Goal: Transaction & Acquisition: Purchase product/service

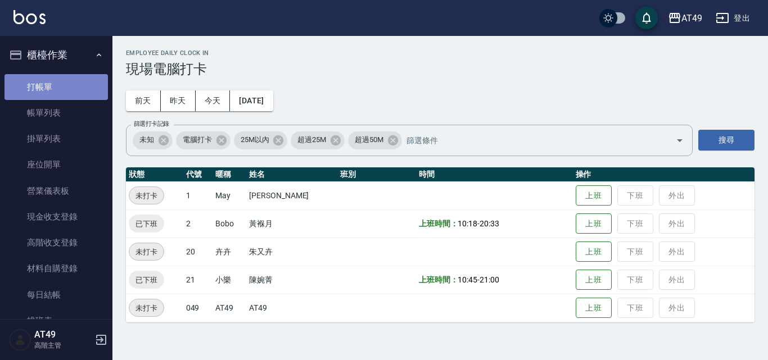
click at [88, 88] on link "打帳單" at bounding box center [55, 87] width 103 height 26
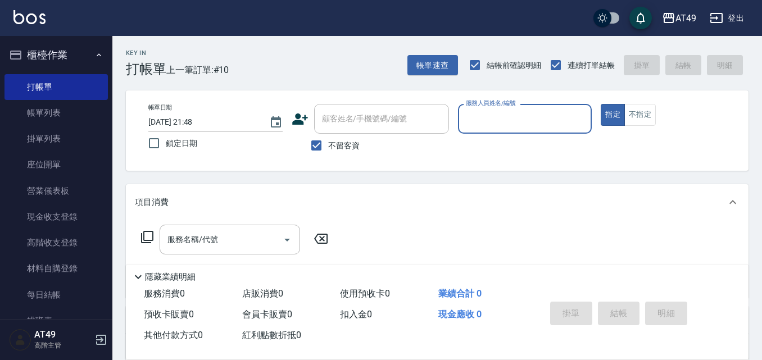
click at [486, 116] on input "服務人員姓名/編號" at bounding box center [525, 119] width 124 height 20
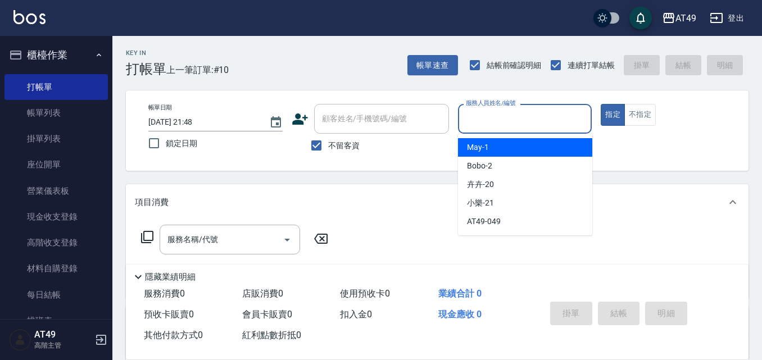
click at [491, 148] on div "May -1" at bounding box center [525, 147] width 134 height 19
type input "May-1"
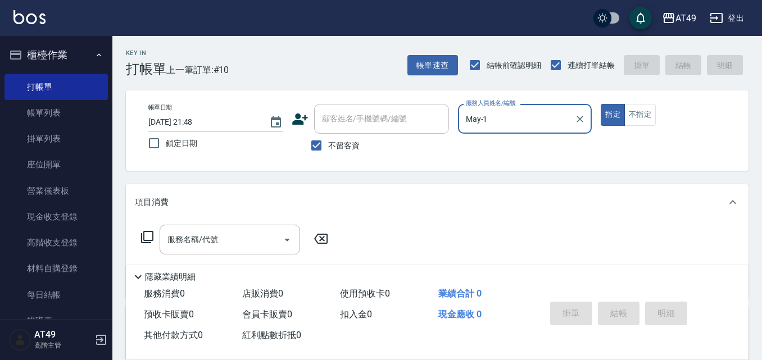
click at [144, 235] on icon at bounding box center [147, 237] width 12 height 12
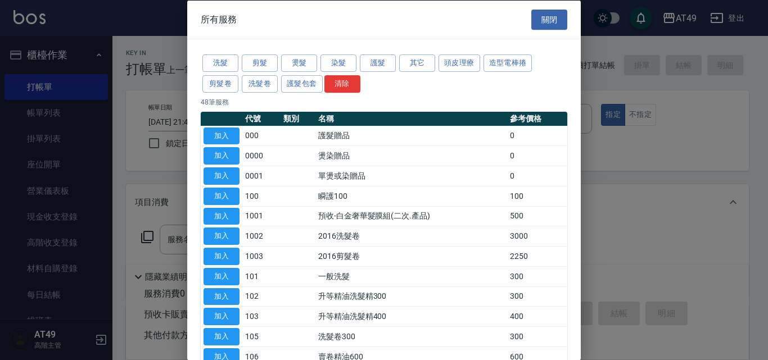
click at [545, 16] on button "關閉" at bounding box center [549, 19] width 36 height 21
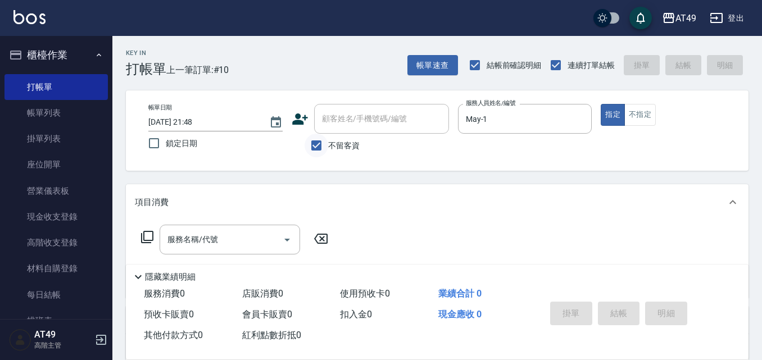
click at [322, 142] on input "不留客資" at bounding box center [317, 146] width 24 height 24
checkbox input "false"
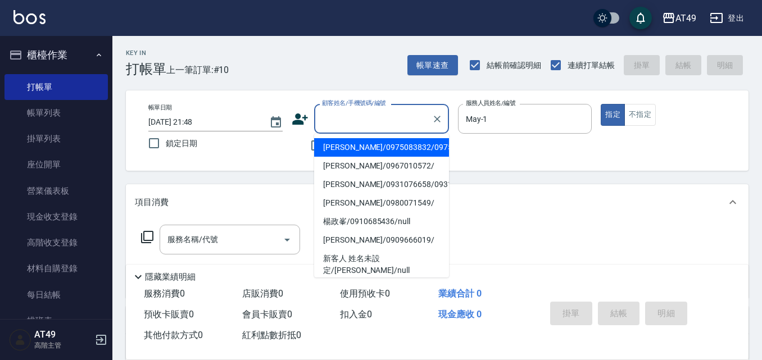
click at [395, 118] on input "顧客姓名/手機號碼/編號" at bounding box center [373, 119] width 108 height 20
click at [379, 119] on input "顧客姓名/手機號碼/編號" at bounding box center [373, 119] width 108 height 20
click at [377, 118] on input "顧客姓名/手機號碼/編號" at bounding box center [373, 119] width 108 height 20
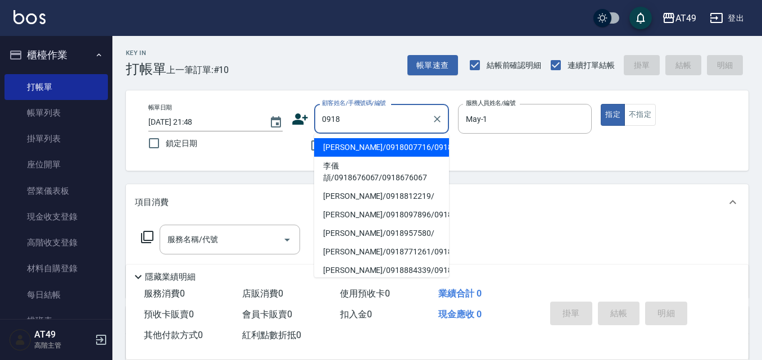
click at [397, 157] on li "[PERSON_NAME]/0918007716/0918007716" at bounding box center [381, 147] width 135 height 19
type input "[PERSON_NAME]/0918007716/0918007716"
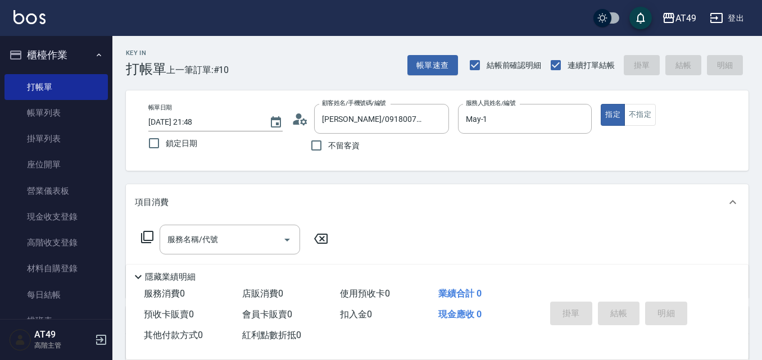
click at [149, 232] on icon at bounding box center [147, 237] width 12 height 12
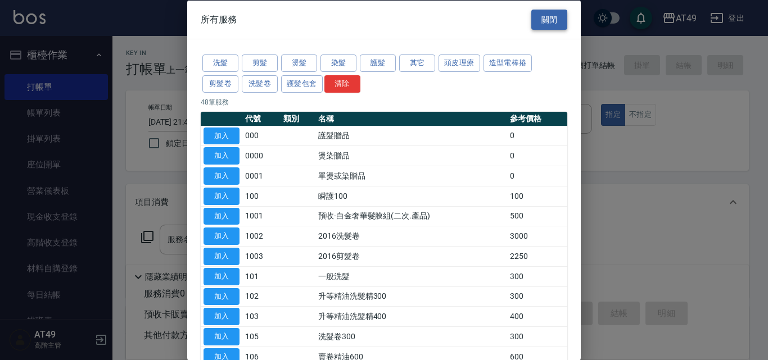
click at [553, 21] on button "關閉" at bounding box center [549, 19] width 36 height 21
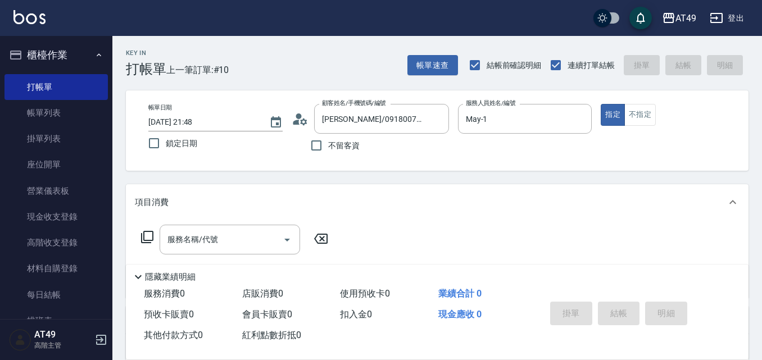
scroll to position [193, 0]
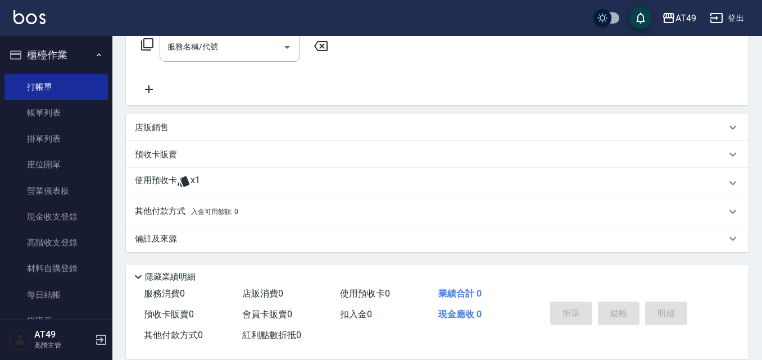
click at [187, 179] on icon at bounding box center [184, 182] width 12 height 11
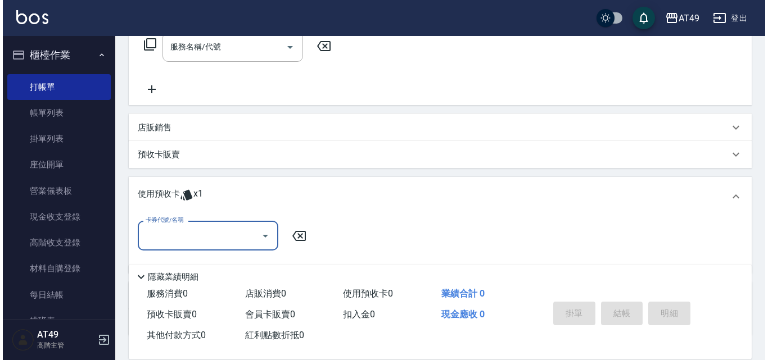
scroll to position [0, 0]
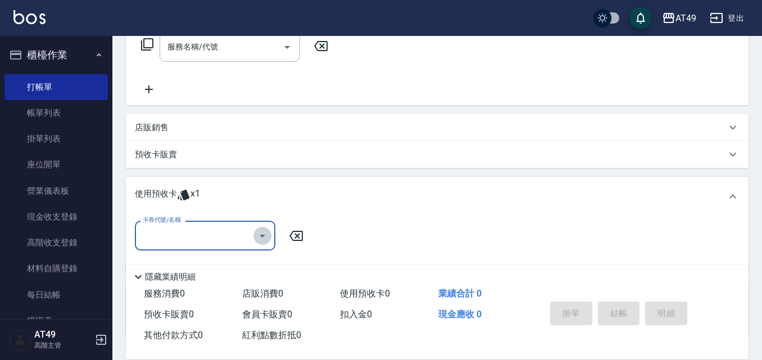
click at [261, 237] on icon "Open" at bounding box center [262, 235] width 13 height 13
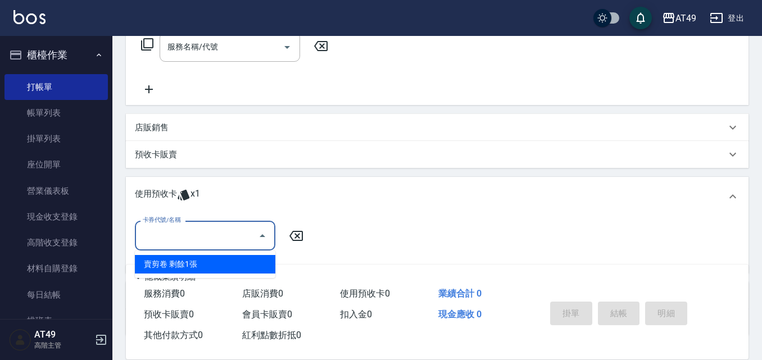
click at [257, 264] on div "賣剪卷 剩餘1張" at bounding box center [205, 264] width 141 height 19
type input "賣剪卷"
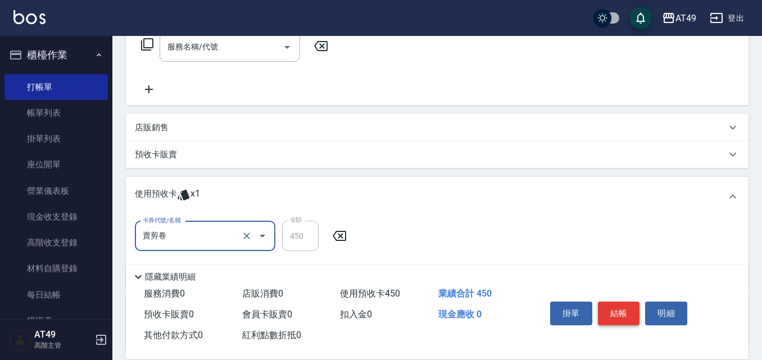
click at [613, 315] on button "結帳" at bounding box center [619, 314] width 42 height 24
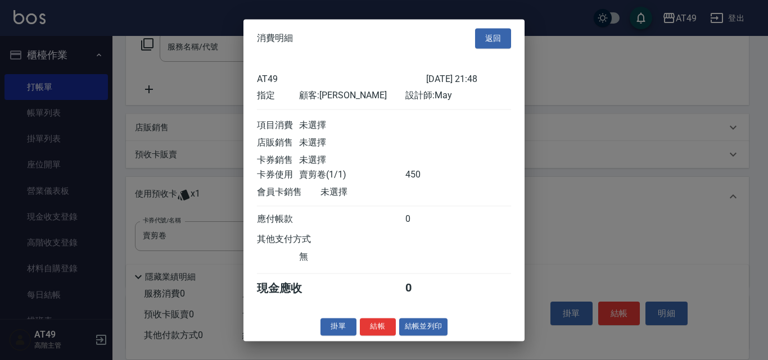
click at [379, 341] on div "消費明細 返回 AT49 [DATE] 21:48 指定 顧客: [PERSON_NAME] 設計師: May 項目消費 未選擇 店販銷售 未選擇 卡券銷售 …" at bounding box center [383, 180] width 281 height 322
click at [375, 333] on button "結帳" at bounding box center [378, 326] width 36 height 17
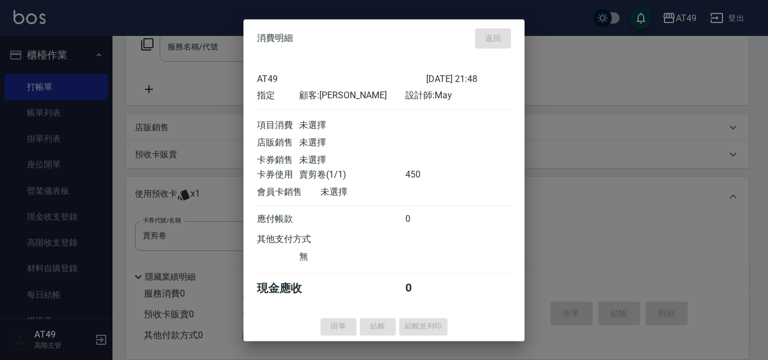
type input "[DATE] 21:49"
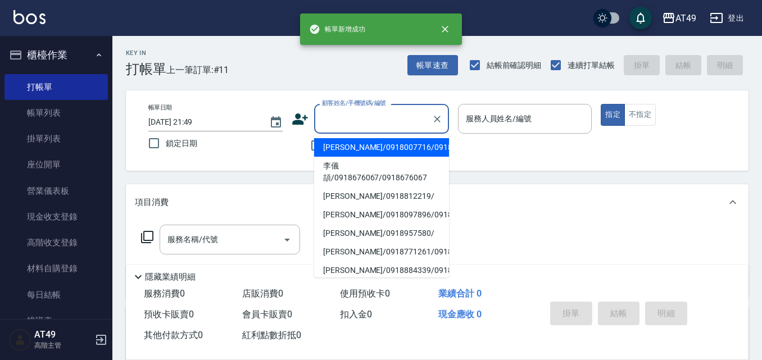
click at [365, 128] on input "顧客姓名/手機號碼/編號" at bounding box center [373, 119] width 108 height 20
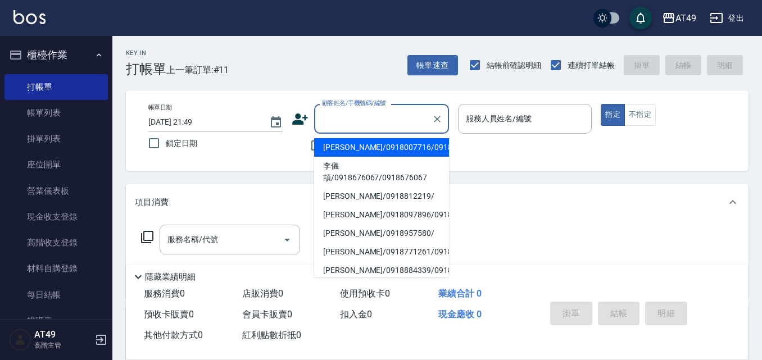
click at [373, 152] on li "[PERSON_NAME]/0918007716/0918007716" at bounding box center [381, 147] width 135 height 19
type input "[PERSON_NAME]/0918007716/0918007716"
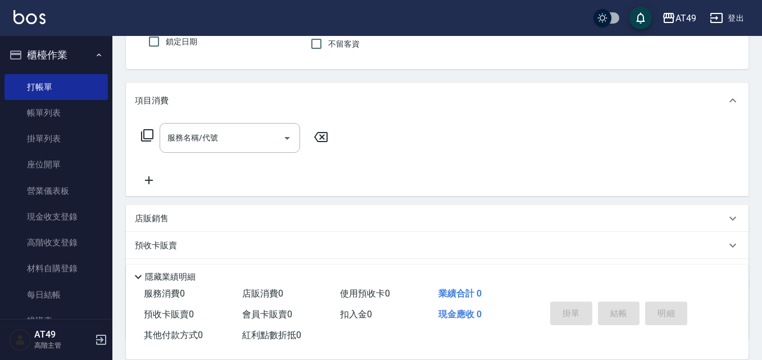
scroll to position [112, 0]
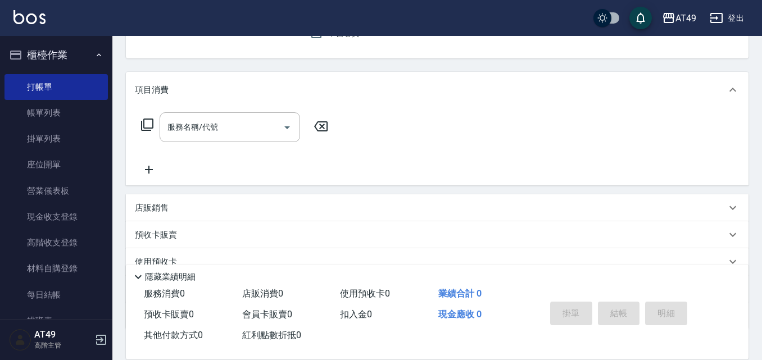
click at [170, 230] on p "預收卡販賣" at bounding box center [156, 235] width 42 height 12
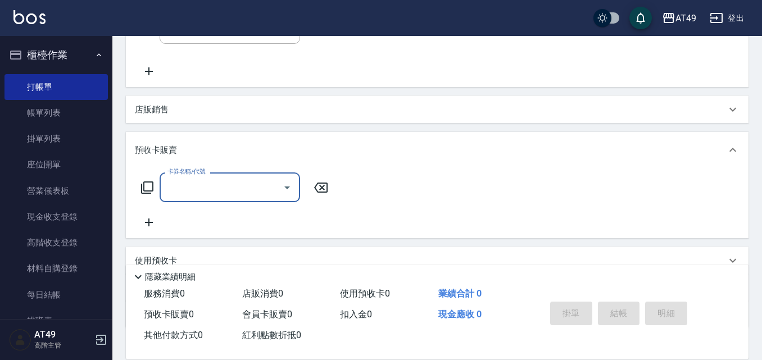
scroll to position [225, 0]
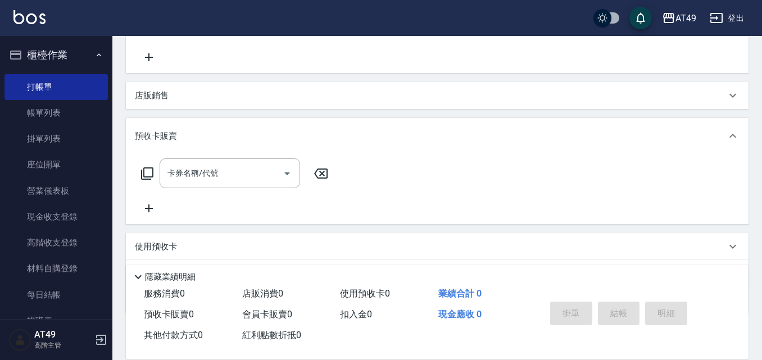
click at [146, 174] on icon at bounding box center [147, 173] width 13 height 13
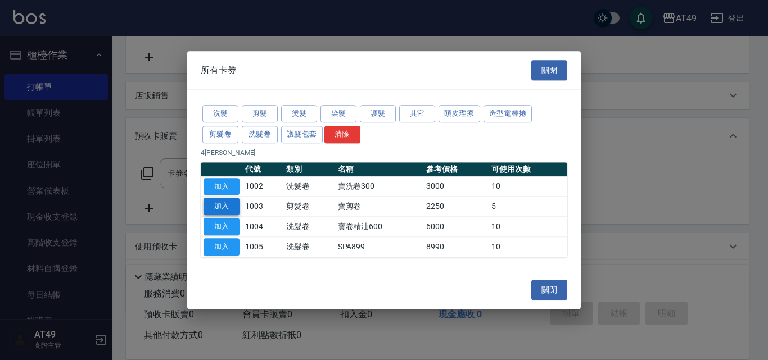
click at [218, 204] on button "加入" at bounding box center [222, 206] width 36 height 17
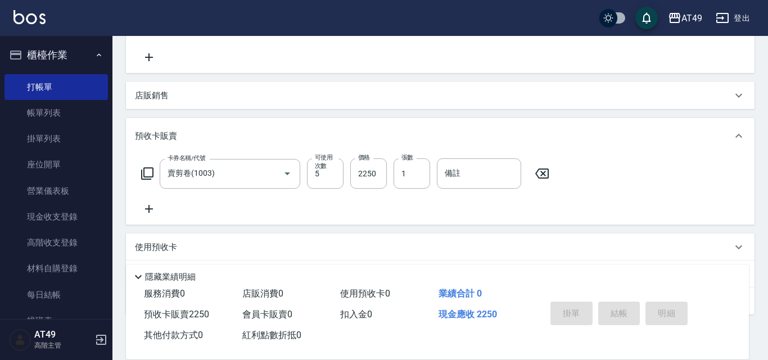
type input "賣剪卷(1003)"
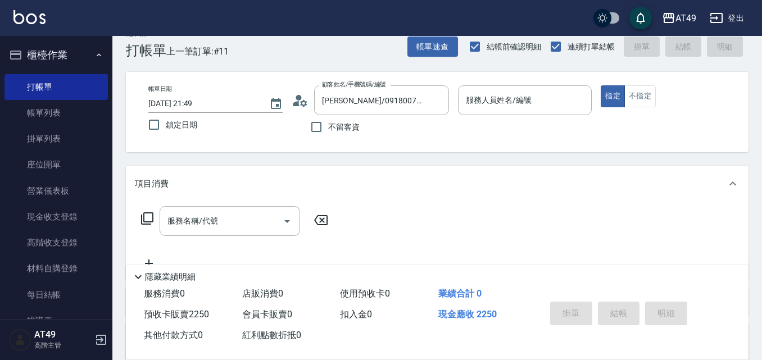
scroll to position [0, 0]
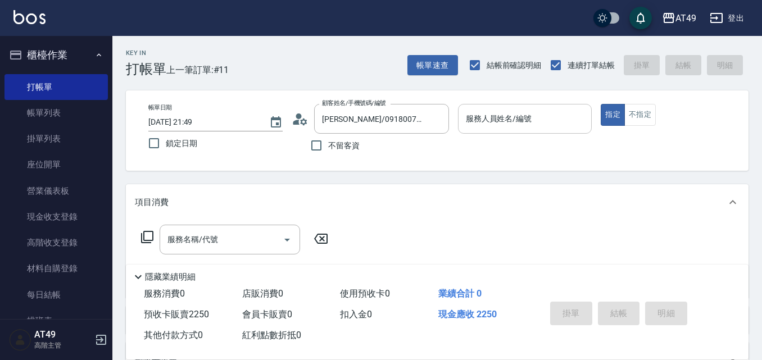
click at [491, 121] on input "服務人員姓名/編號" at bounding box center [525, 119] width 124 height 20
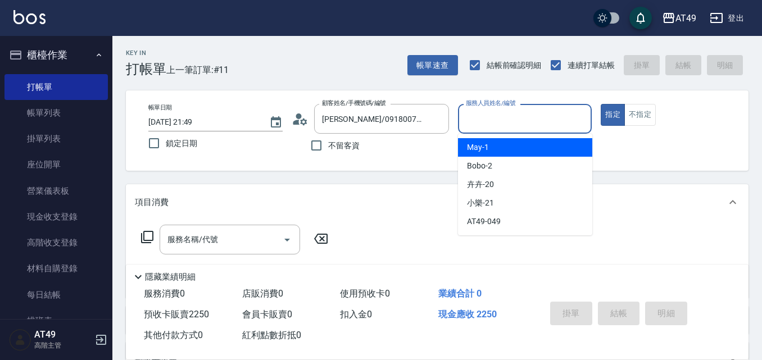
click at [498, 149] on div "May -1" at bounding box center [525, 147] width 134 height 19
type input "May-1"
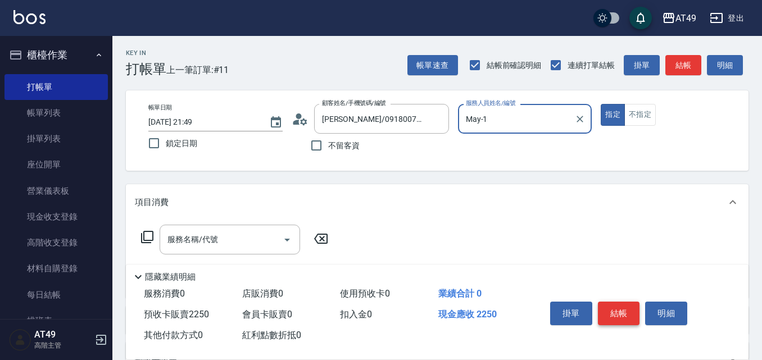
click at [614, 308] on button "結帳" at bounding box center [619, 314] width 42 height 24
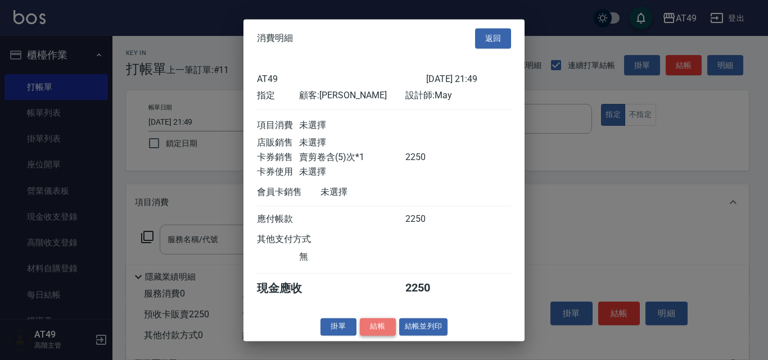
click at [390, 331] on button "結帳" at bounding box center [378, 326] width 36 height 17
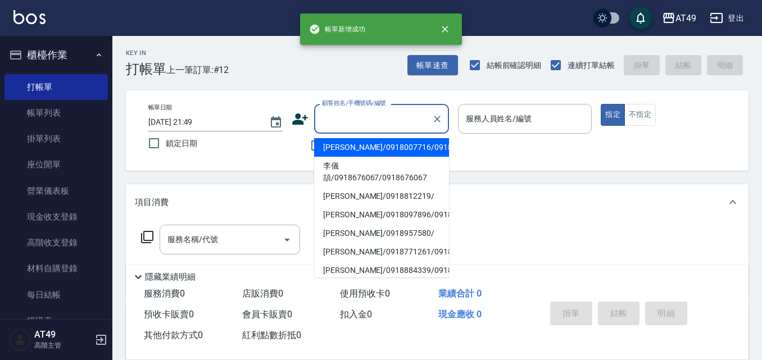
click at [350, 121] on input "顧客姓名/手機號碼/編號" at bounding box center [373, 119] width 108 height 20
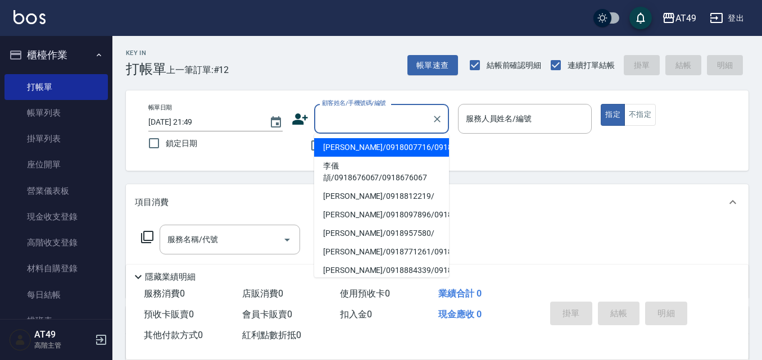
click at [359, 157] on li "[PERSON_NAME]/0918007716/0918007716" at bounding box center [381, 147] width 135 height 19
type input "[PERSON_NAME]/0918007716/0918007716"
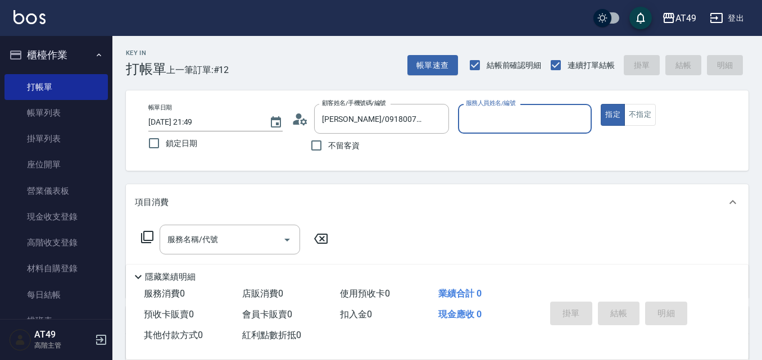
click at [487, 121] on input "服務人員姓名/編號" at bounding box center [525, 119] width 124 height 20
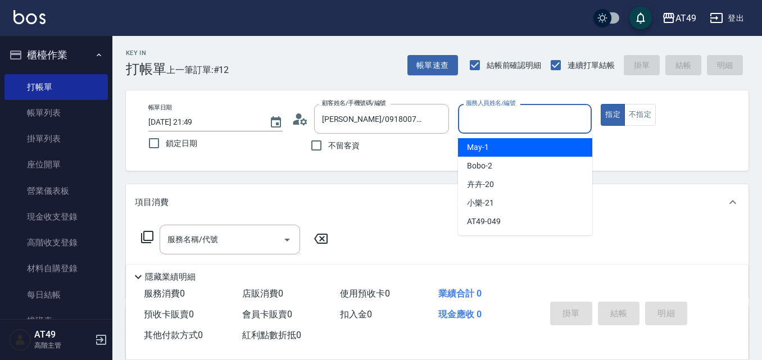
click at [503, 144] on div "May -1" at bounding box center [525, 147] width 134 height 19
type input "May-1"
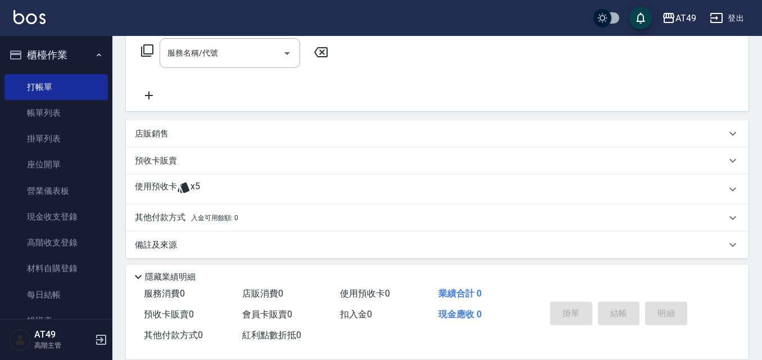
scroll to position [193, 0]
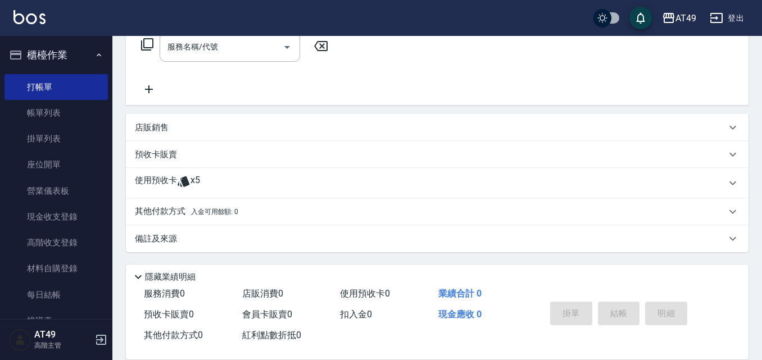
click at [192, 177] on span "x5" at bounding box center [196, 183] width 10 height 17
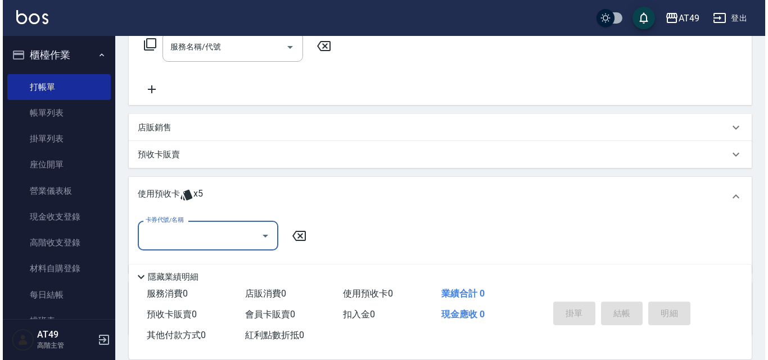
scroll to position [0, 0]
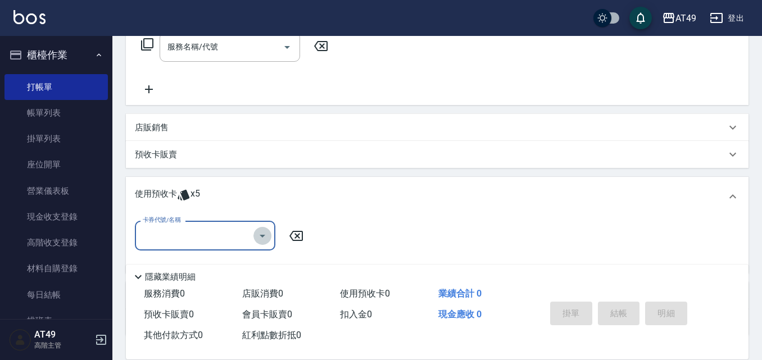
click at [264, 234] on icon "Open" at bounding box center [262, 235] width 13 height 13
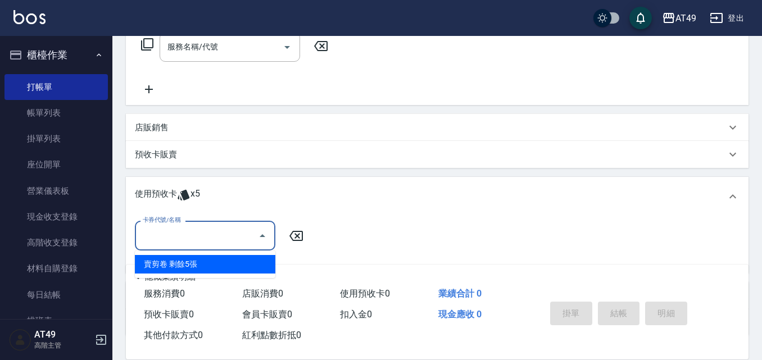
click at [233, 260] on div "賣剪卷 剩餘5張" at bounding box center [205, 264] width 141 height 19
type input "賣剪卷"
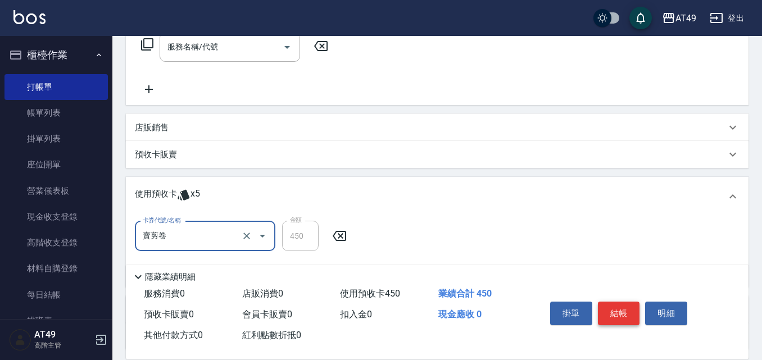
click at [623, 315] on button "結帳" at bounding box center [619, 314] width 42 height 24
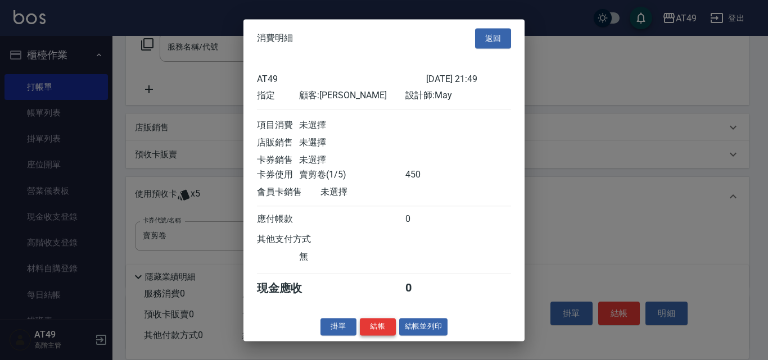
click at [368, 333] on button "結帳" at bounding box center [378, 326] width 36 height 17
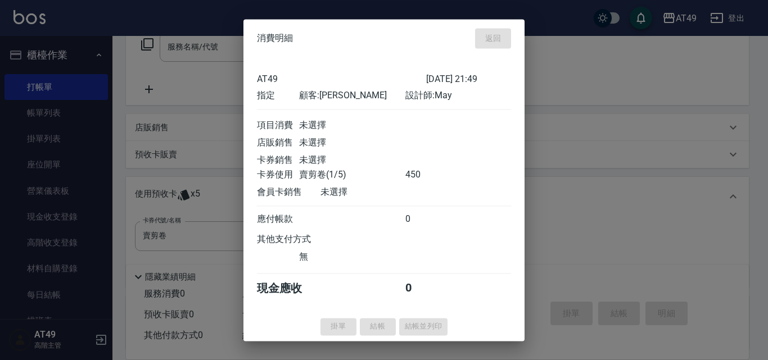
type input "[DATE] 21:50"
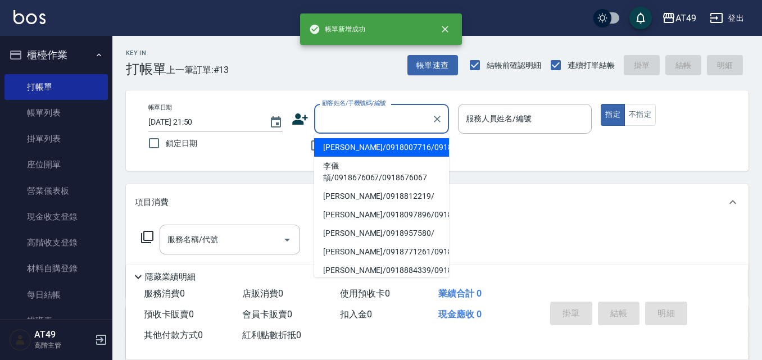
click at [386, 123] on input "顧客姓名/手機號碼/編號" at bounding box center [373, 119] width 108 height 20
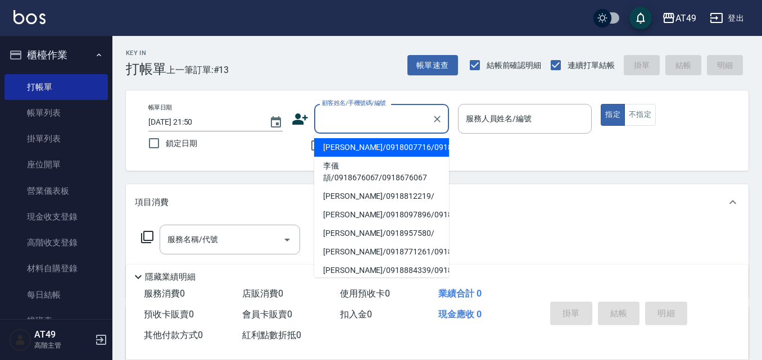
click at [384, 157] on li "[PERSON_NAME]/0918007716/0918007716" at bounding box center [381, 147] width 135 height 19
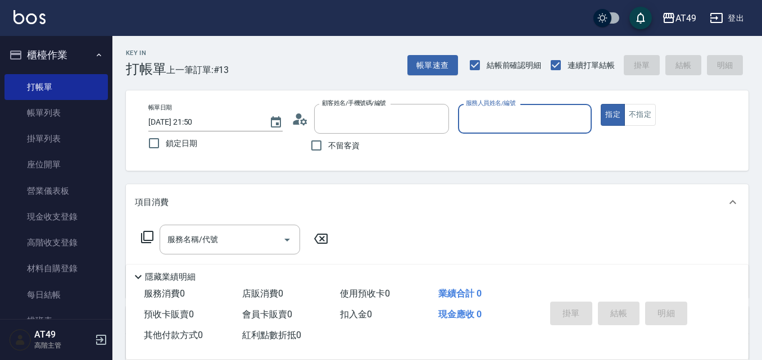
type input "[PERSON_NAME]/0918007716/0918007716"
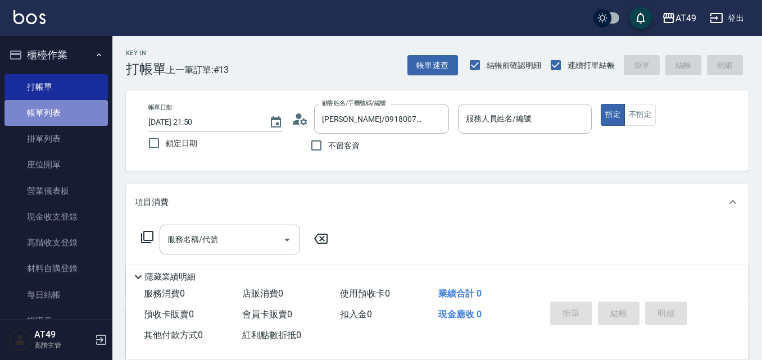
click at [82, 108] on link "帳單列表" at bounding box center [55, 113] width 103 height 26
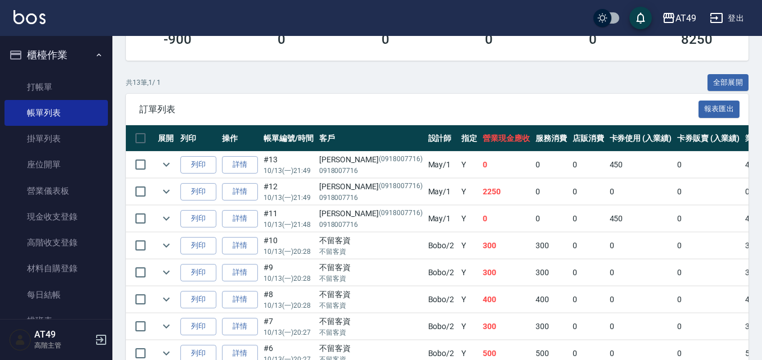
scroll to position [417, 0]
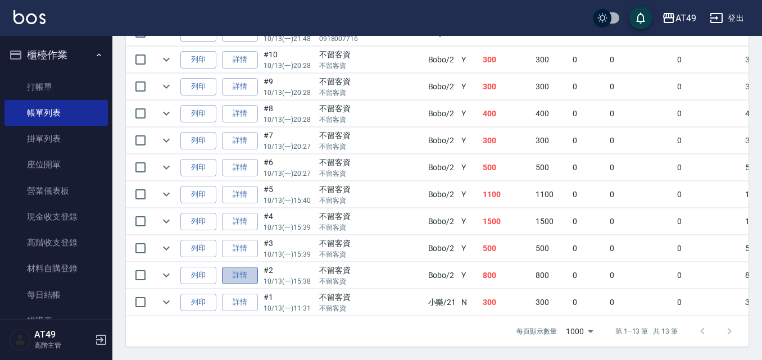
click at [238, 269] on link "詳情" at bounding box center [240, 275] width 36 height 17
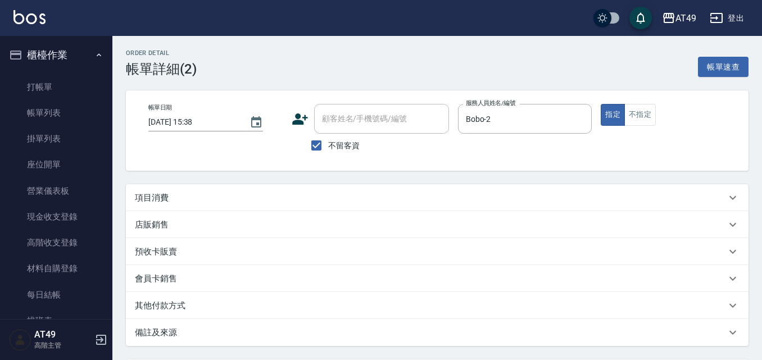
type input "[DATE] 15:38"
checkbox input "true"
type input "Bobo-2"
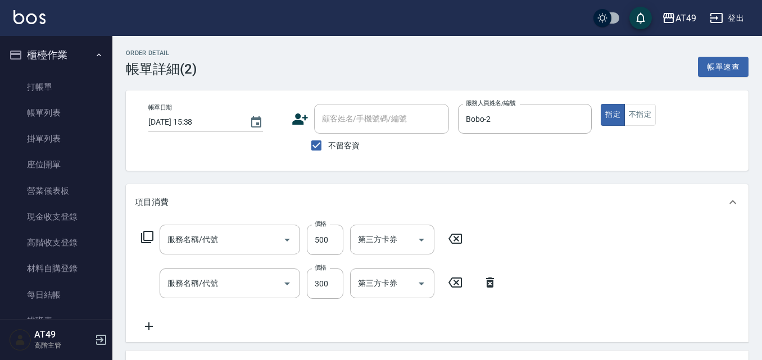
type input "精緻剪髮(201)"
type input "一般洗髮(101)"
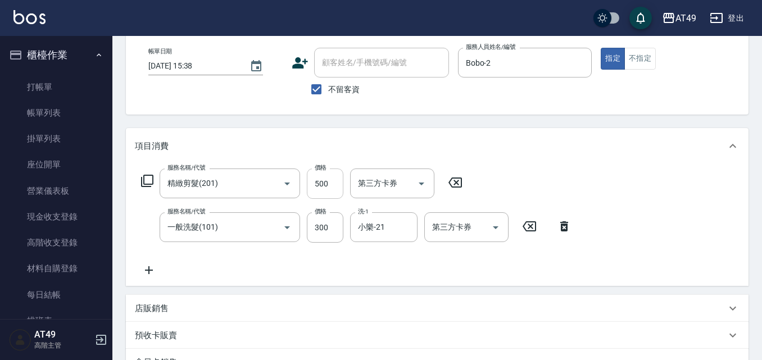
click at [324, 186] on input "500" at bounding box center [325, 184] width 37 height 30
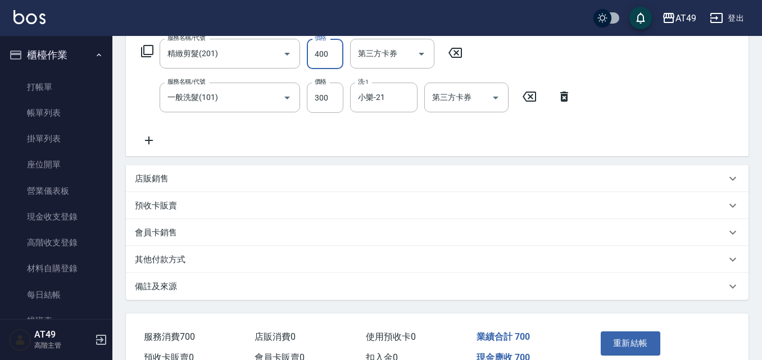
scroll to position [247, 0]
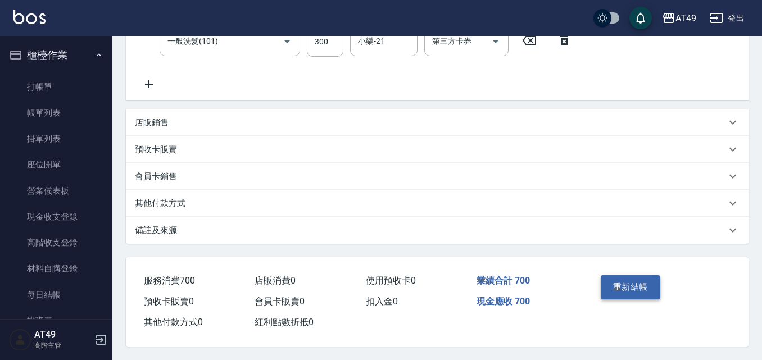
type input "400"
click at [614, 287] on button "重新結帳" at bounding box center [631, 287] width 60 height 24
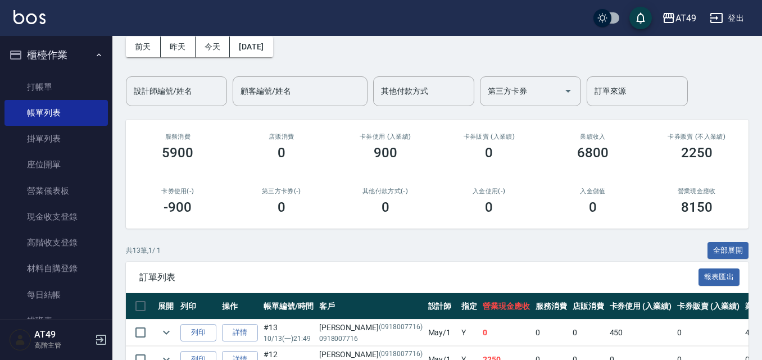
scroll to position [281, 0]
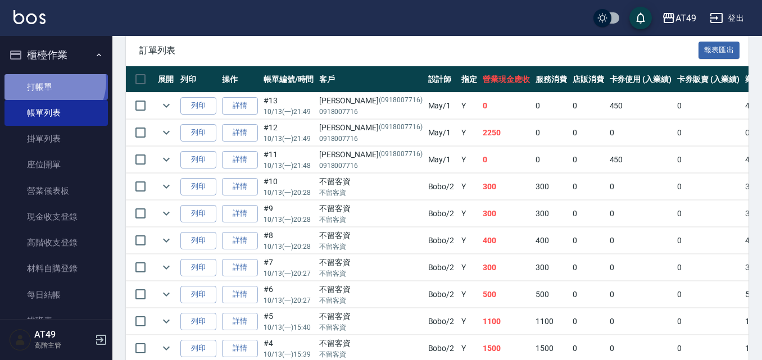
click at [49, 82] on link "打帳單" at bounding box center [55, 87] width 103 height 26
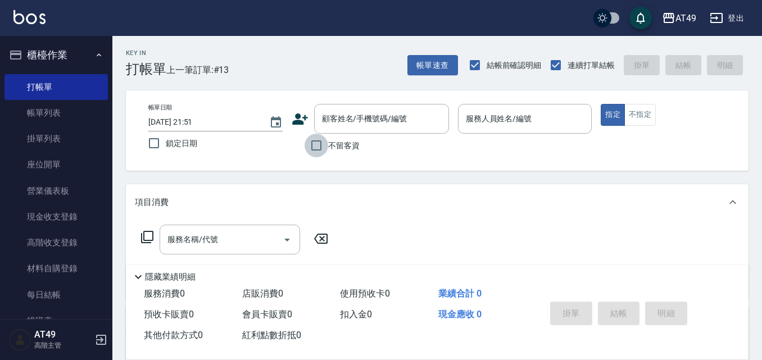
click at [324, 143] on input "不留客資" at bounding box center [317, 146] width 24 height 24
checkbox input "true"
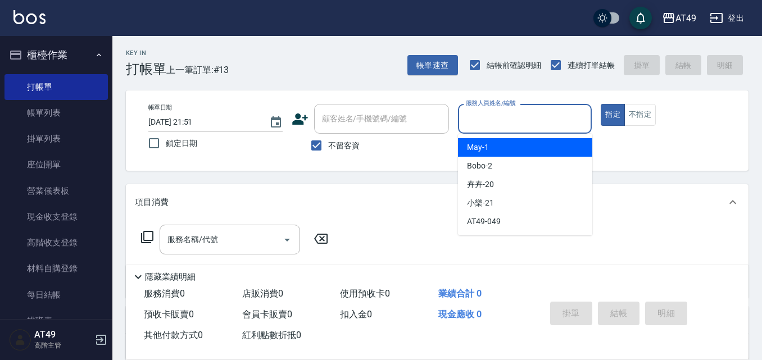
click at [477, 125] on input "服務人員姓名/編號" at bounding box center [525, 119] width 124 height 20
click at [491, 150] on div "May -1" at bounding box center [525, 147] width 134 height 19
type input "May-1"
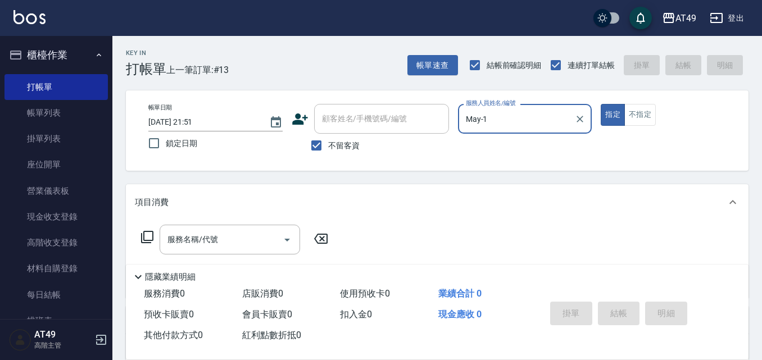
click at [147, 237] on icon at bounding box center [147, 236] width 13 height 13
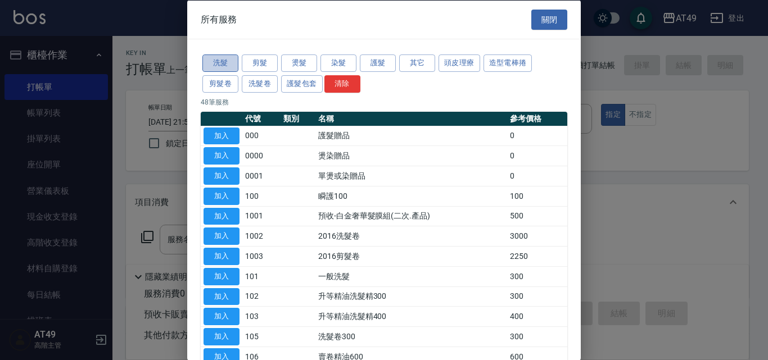
click at [225, 60] on button "洗髮" at bounding box center [220, 63] width 36 height 17
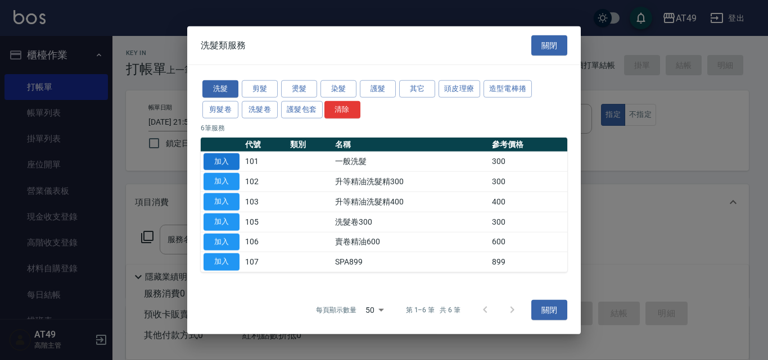
click at [229, 156] on button "加入" at bounding box center [222, 161] width 36 height 17
type input "一般洗髮(101)"
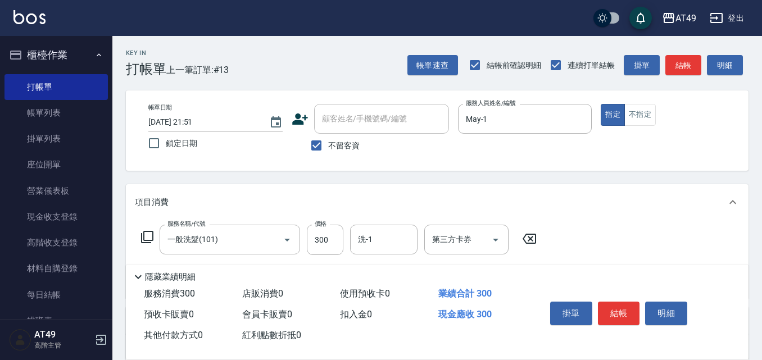
click at [146, 235] on icon at bounding box center [147, 236] width 13 height 13
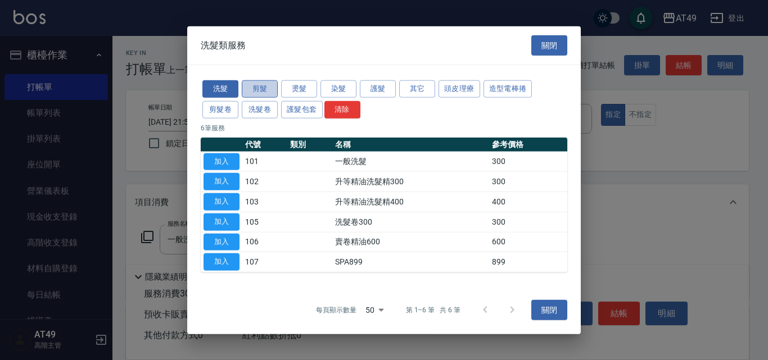
click at [250, 85] on button "剪髮" at bounding box center [260, 88] width 36 height 17
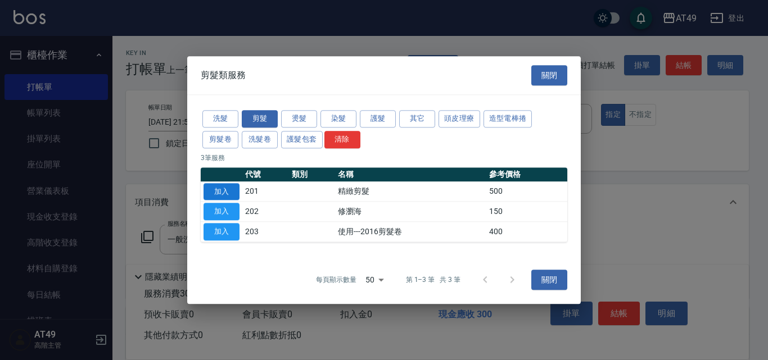
click at [221, 192] on button "加入" at bounding box center [222, 191] width 36 height 17
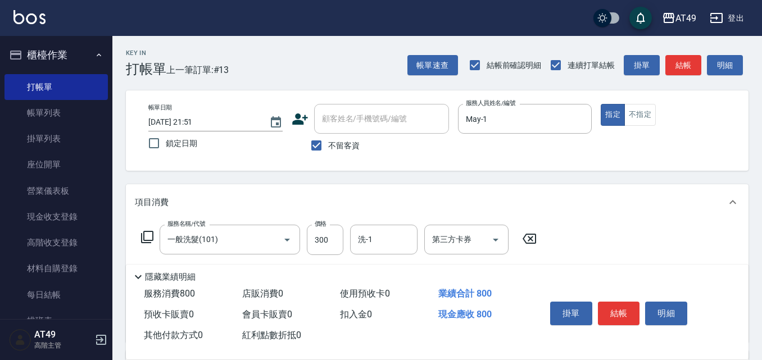
click at [141, 238] on icon at bounding box center [147, 236] width 13 height 13
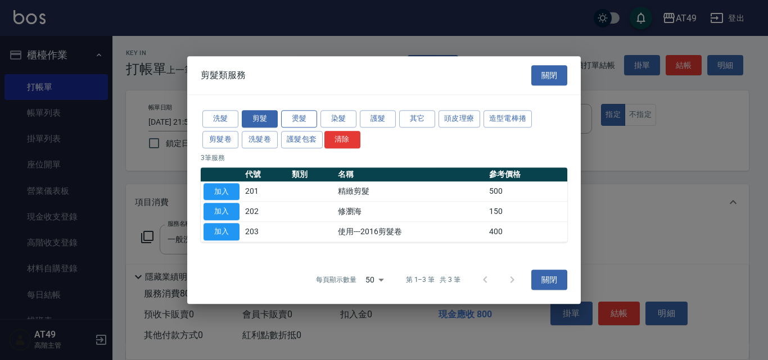
click at [300, 116] on button "燙髮" at bounding box center [299, 118] width 36 height 17
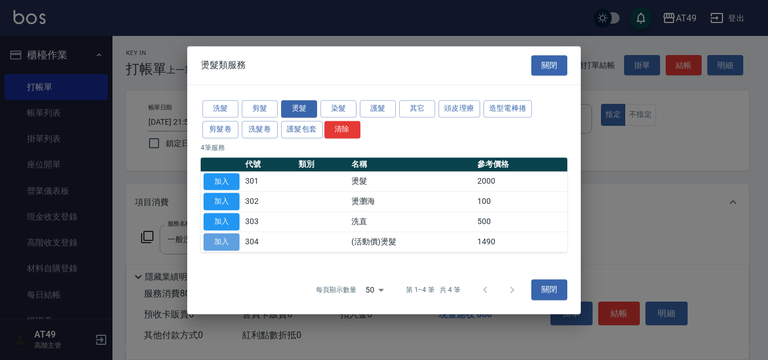
click at [236, 240] on button "加入" at bounding box center [222, 241] width 36 height 17
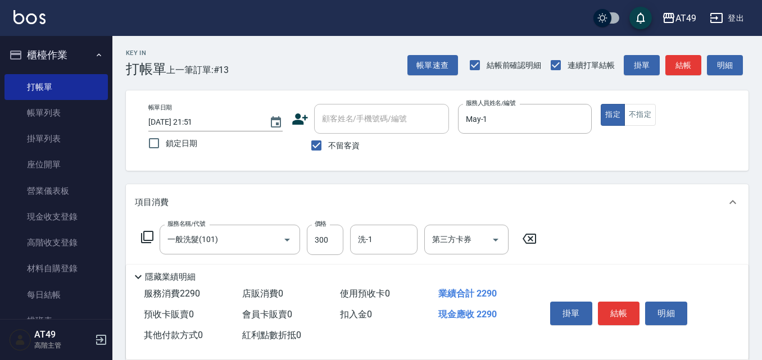
click at [148, 236] on icon at bounding box center [147, 236] width 13 height 13
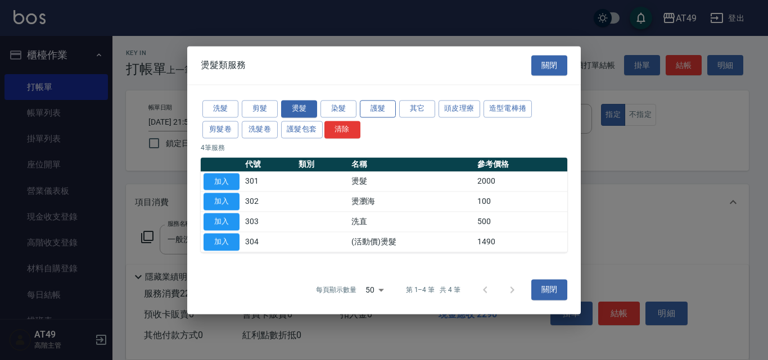
click at [369, 108] on button "護髮" at bounding box center [378, 108] width 36 height 17
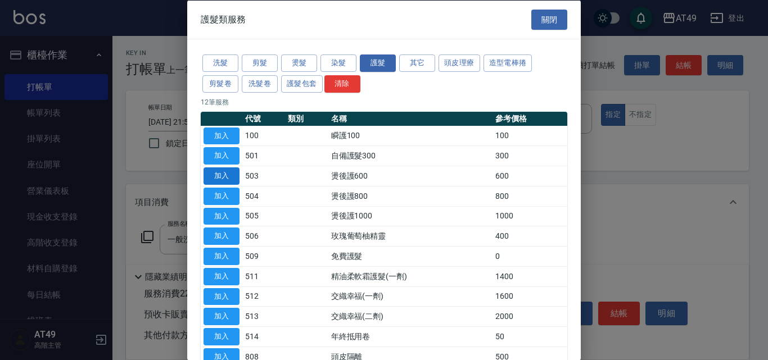
click at [215, 177] on button "加入" at bounding box center [222, 176] width 36 height 17
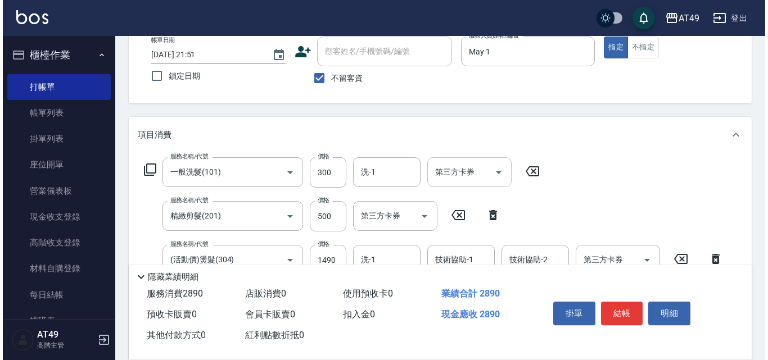
scroll to position [169, 0]
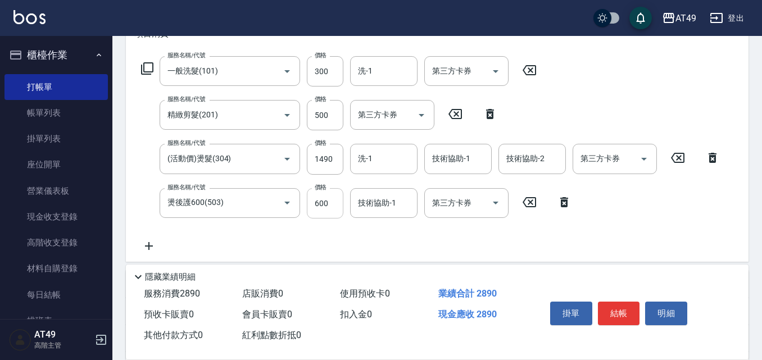
click at [321, 204] on input "600" at bounding box center [325, 203] width 37 height 30
type input "500"
click at [329, 158] on input "1490" at bounding box center [325, 159] width 37 height 30
type input "1500"
click at [394, 70] on input "洗-1" at bounding box center [383, 71] width 57 height 20
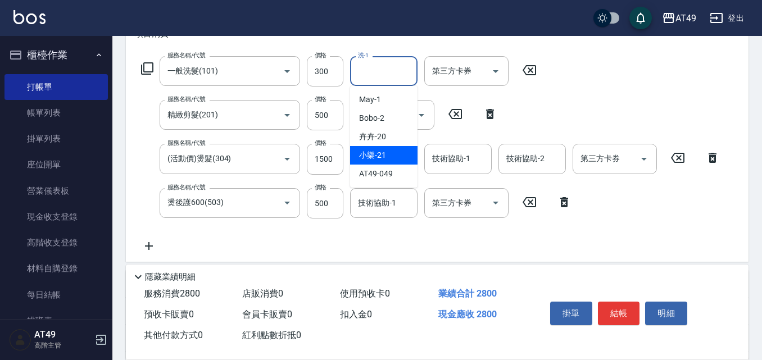
click at [397, 157] on div "小樂 -21" at bounding box center [383, 155] width 67 height 19
type input "小樂-21"
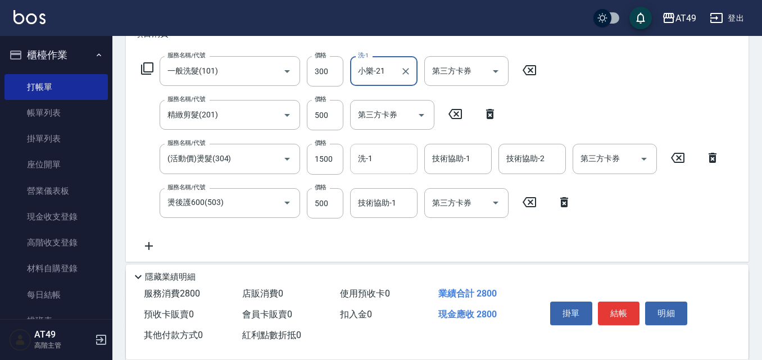
click at [381, 155] on input "洗-1" at bounding box center [383, 159] width 57 height 20
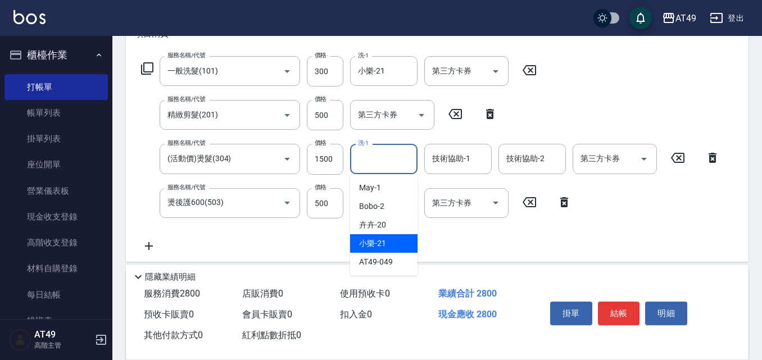
click at [385, 241] on span "小樂 -21" at bounding box center [372, 244] width 27 height 12
type input "小樂-21"
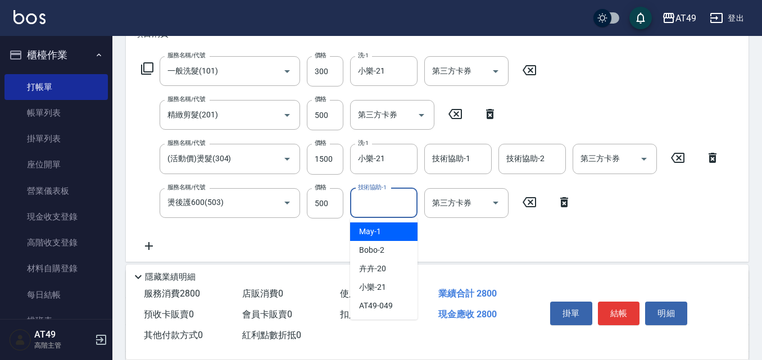
click at [385, 208] on div "技術協助-1 技術協助-1" at bounding box center [383, 203] width 67 height 30
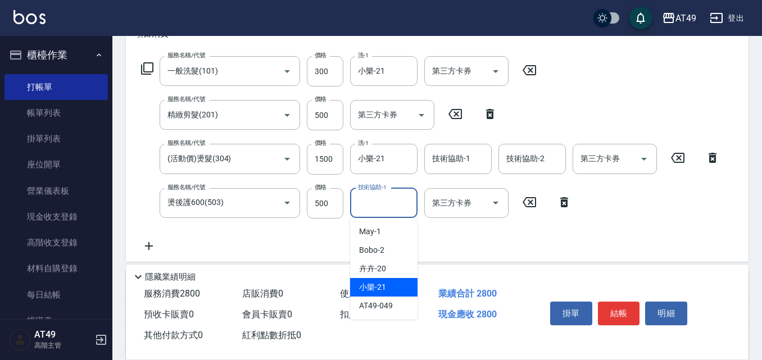
click at [380, 283] on span "小樂 -21" at bounding box center [372, 288] width 27 height 12
type input "小樂-21"
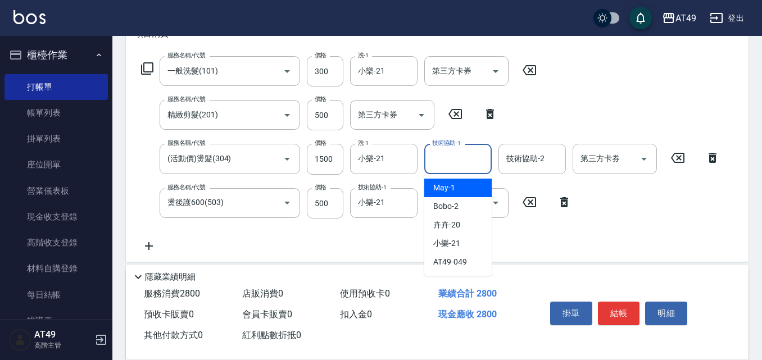
click at [472, 163] on input "技術協助-1" at bounding box center [458, 159] width 57 height 20
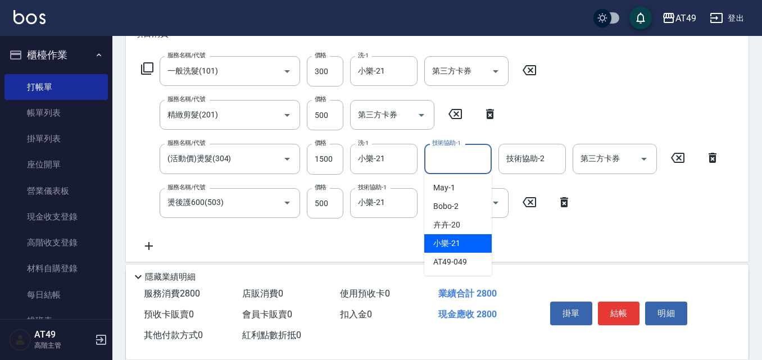
click at [445, 240] on span "小樂 -21" at bounding box center [446, 244] width 27 height 12
type input "小樂-21"
click at [516, 155] on div "技術協助-2 技術協助-2" at bounding box center [532, 159] width 67 height 30
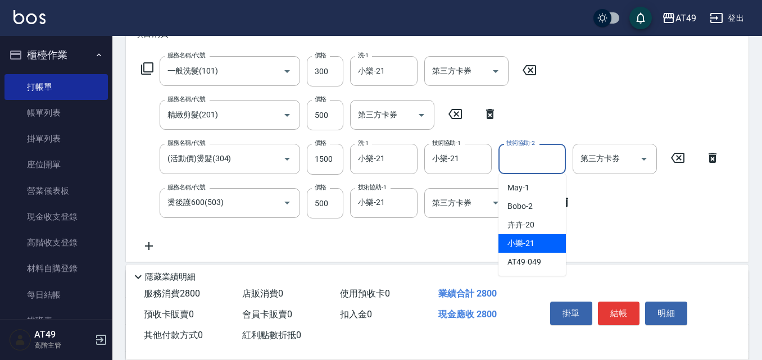
click at [551, 242] on div "小樂 -21" at bounding box center [532, 243] width 67 height 19
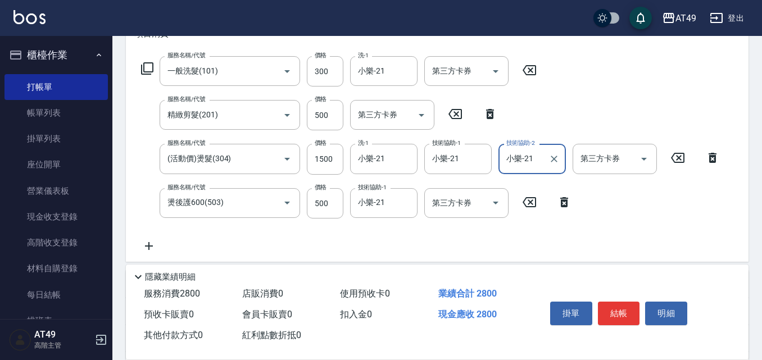
type input "小樂-21"
click at [601, 310] on button "結帳" at bounding box center [619, 314] width 42 height 24
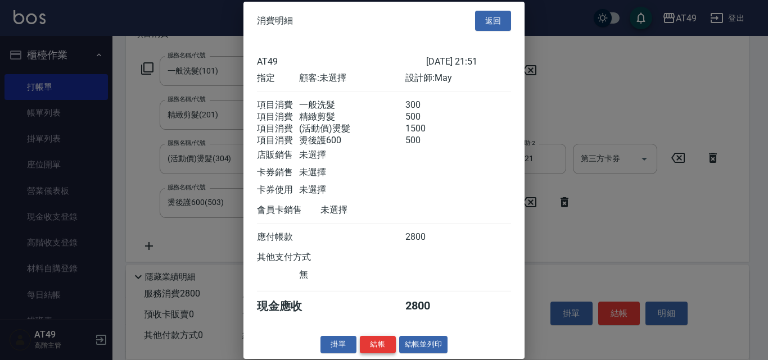
scroll to position [19, 0]
click at [387, 351] on button "結帳" at bounding box center [378, 344] width 36 height 17
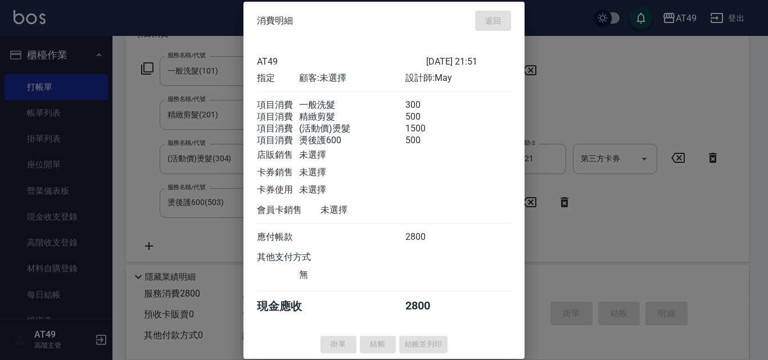
type input "[DATE] 21:52"
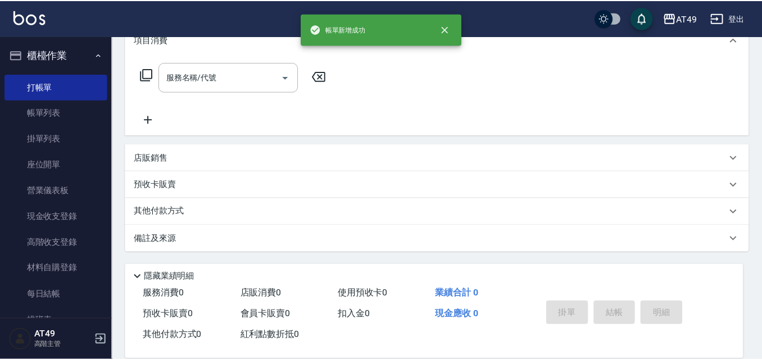
scroll to position [0, 0]
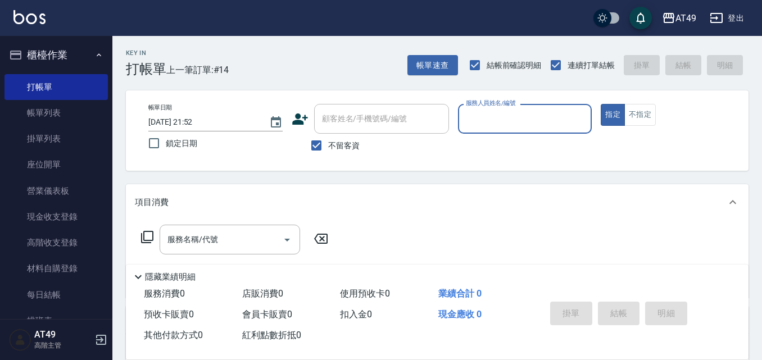
click at [468, 126] on input "服務人員姓名/編號" at bounding box center [525, 119] width 124 height 20
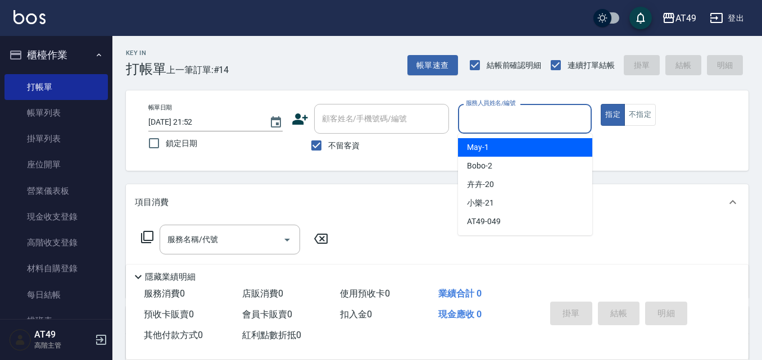
click at [476, 141] on div "May -1" at bounding box center [525, 147] width 134 height 19
type input "May-1"
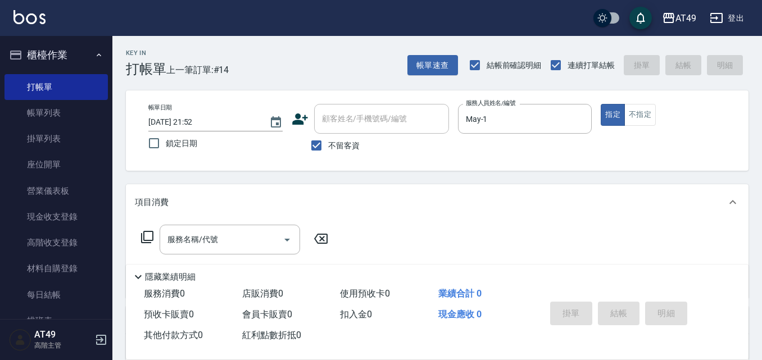
click at [143, 238] on icon at bounding box center [147, 237] width 12 height 12
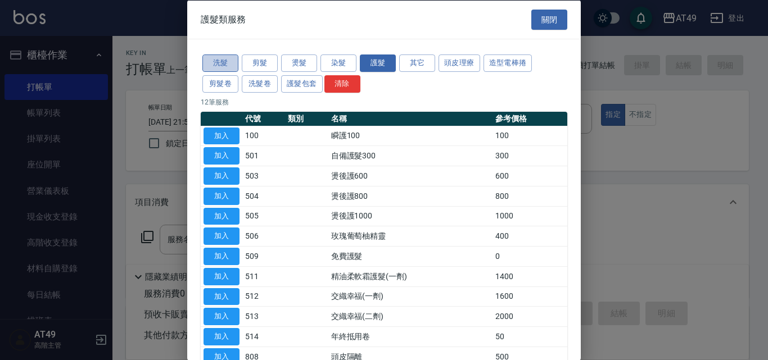
click at [229, 59] on button "洗髮" at bounding box center [220, 63] width 36 height 17
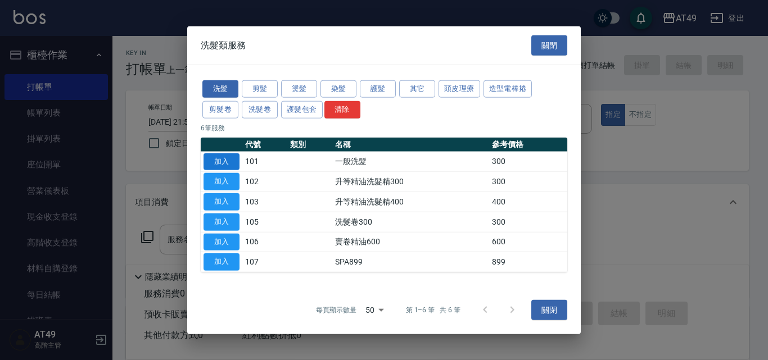
click at [213, 162] on button "加入" at bounding box center [222, 161] width 36 height 17
type input "一般洗髮(101)"
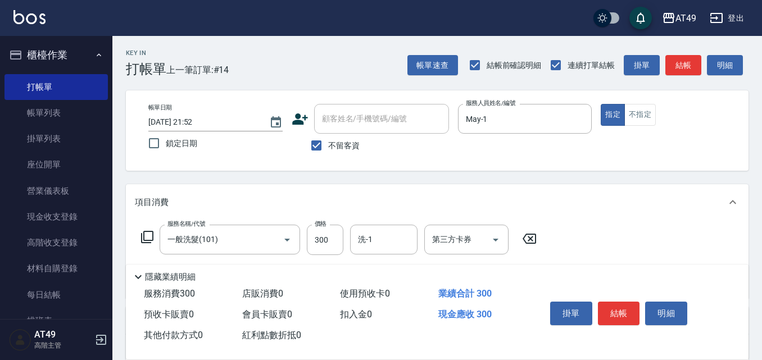
click at [143, 240] on icon at bounding box center [147, 236] width 13 height 13
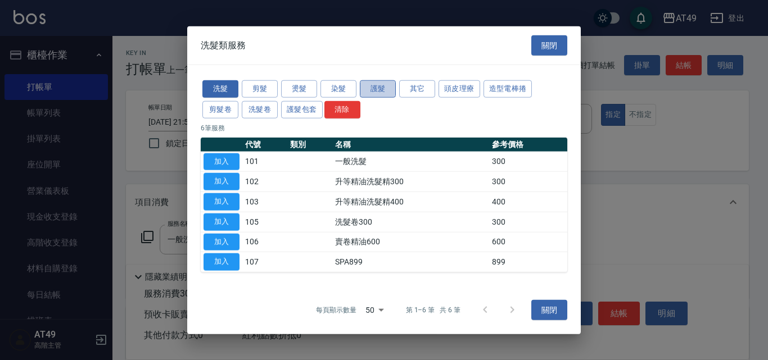
click at [368, 91] on button "護髮" at bounding box center [378, 88] width 36 height 17
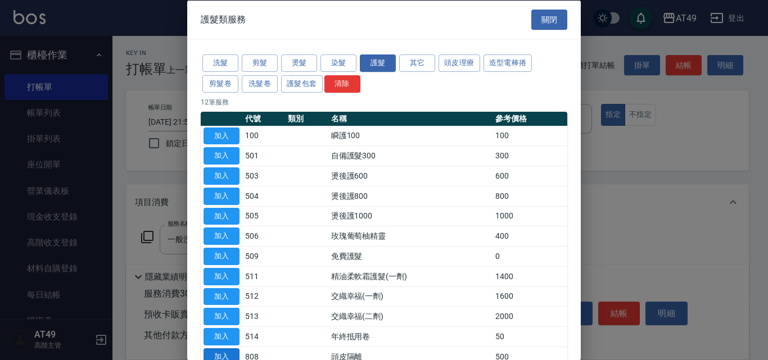
click at [230, 352] on button "加入" at bounding box center [222, 356] width 36 height 17
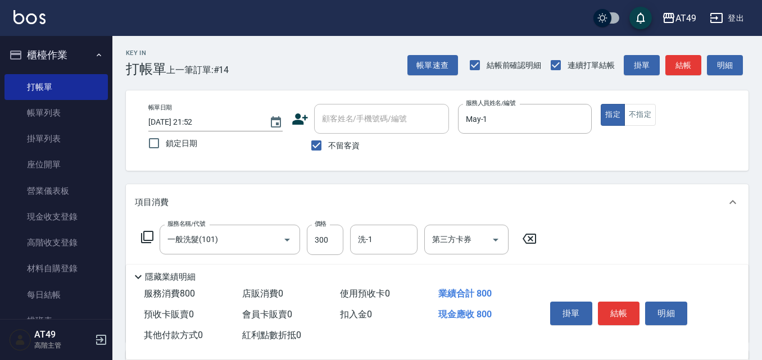
click at [150, 237] on icon at bounding box center [147, 236] width 13 height 13
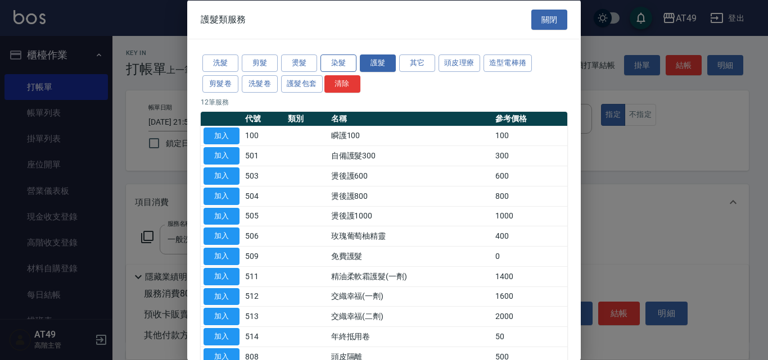
click at [352, 66] on button "染髮" at bounding box center [338, 63] width 36 height 17
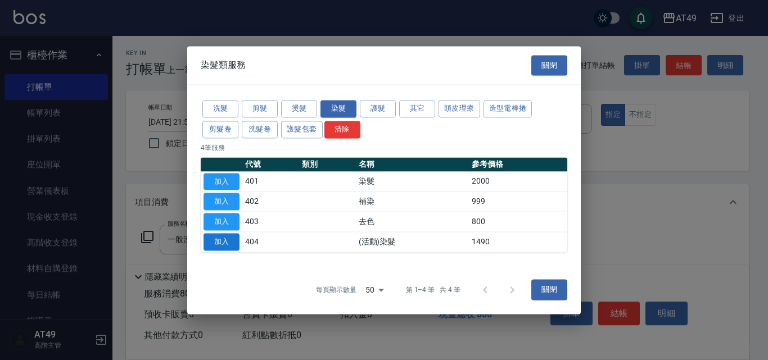
click at [229, 237] on button "加入" at bounding box center [222, 241] width 36 height 17
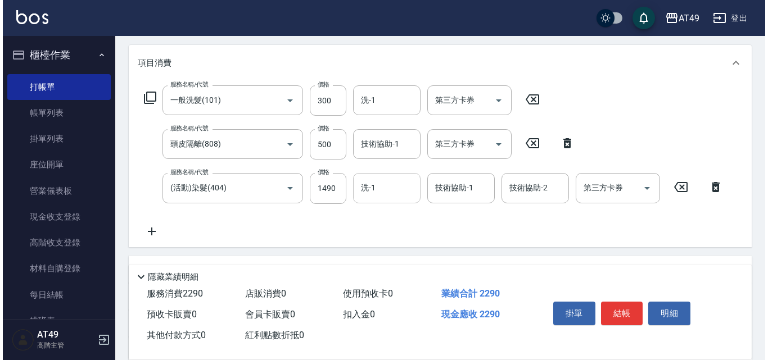
scroll to position [139, 0]
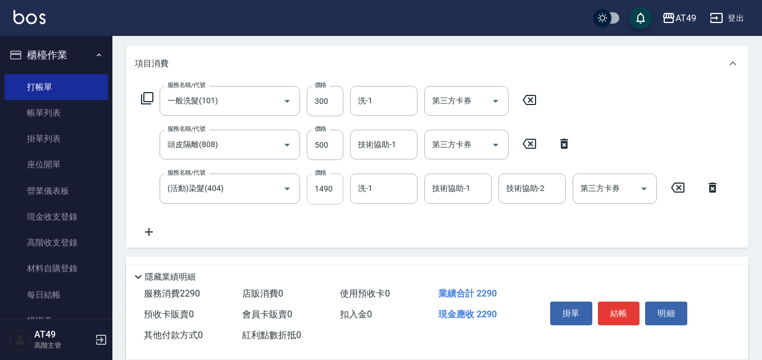
click at [322, 192] on input "1490" at bounding box center [325, 189] width 37 height 30
type input "1750"
click at [394, 189] on input "洗-1" at bounding box center [383, 189] width 57 height 20
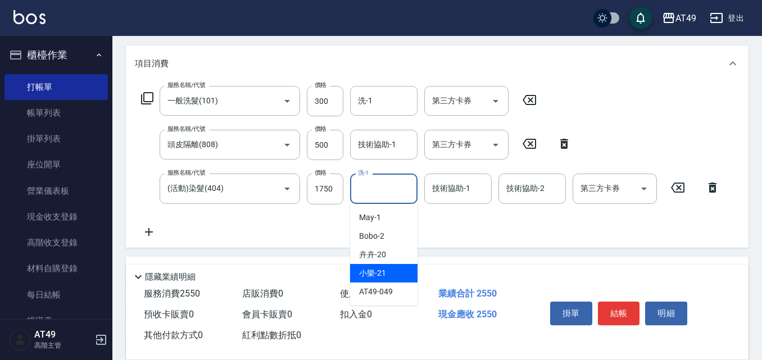
drag, startPoint x: 711, startPoint y: 190, endPoint x: 661, endPoint y: 180, distance: 50.9
click at [712, 189] on icon at bounding box center [713, 187] width 28 height 13
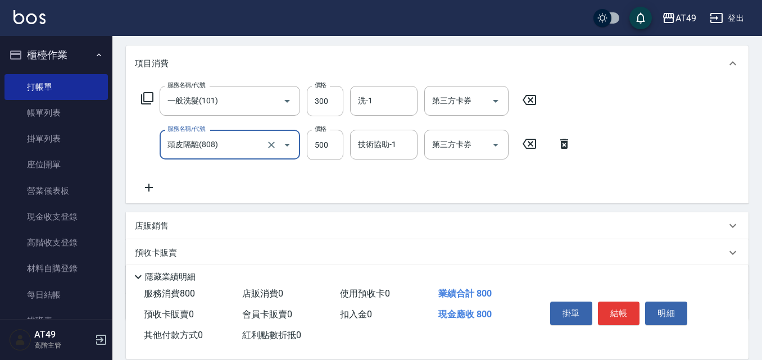
click at [151, 100] on icon at bounding box center [147, 98] width 13 height 13
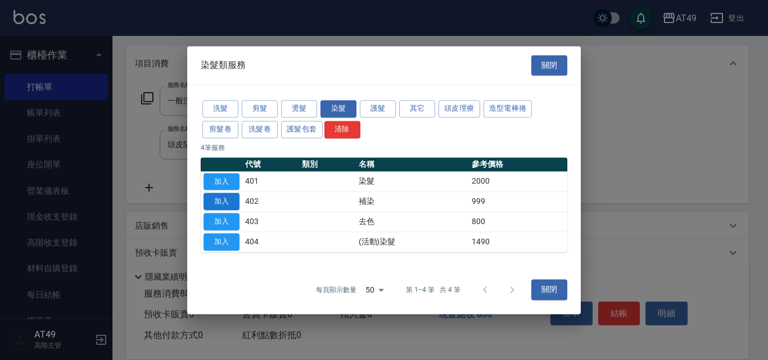
click at [235, 204] on button "加入" at bounding box center [222, 201] width 36 height 17
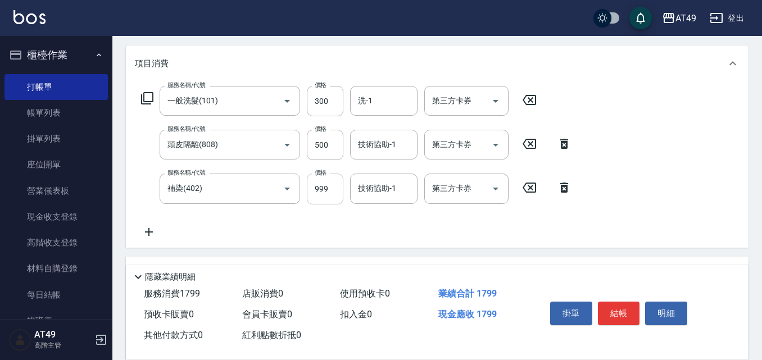
click at [323, 191] on input "999" at bounding box center [325, 189] width 37 height 30
type input "1750"
click at [378, 102] on input "洗-1" at bounding box center [383, 101] width 57 height 20
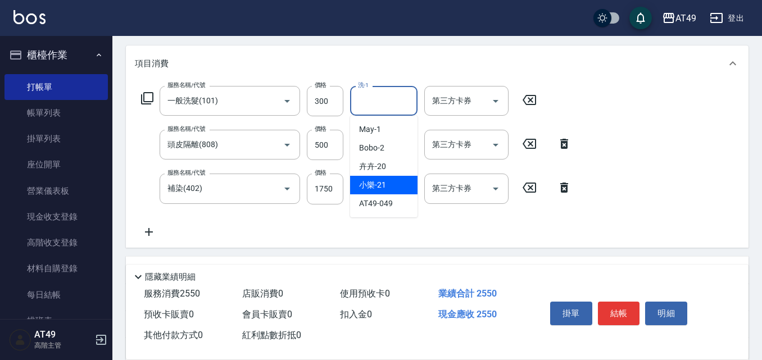
click at [380, 190] on span "小樂 -21" at bounding box center [372, 185] width 27 height 12
type input "小樂-21"
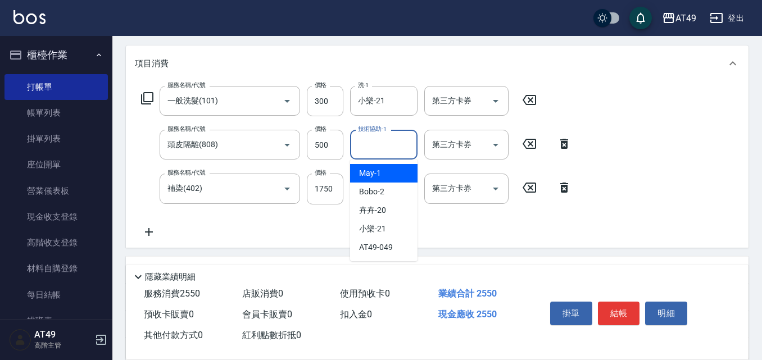
click at [370, 147] on input "技術協助-1" at bounding box center [383, 145] width 57 height 20
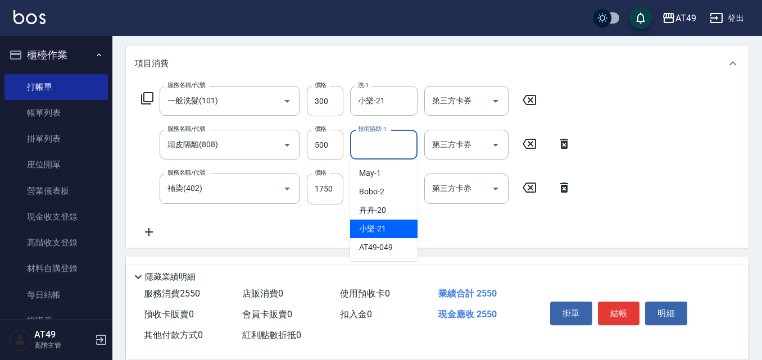
click at [384, 230] on span "小樂 -21" at bounding box center [372, 229] width 27 height 12
type input "小樂-21"
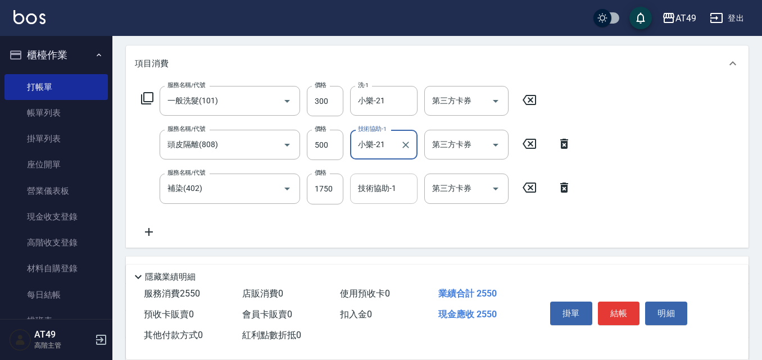
click at [374, 191] on input "技術協助-1" at bounding box center [383, 189] width 57 height 20
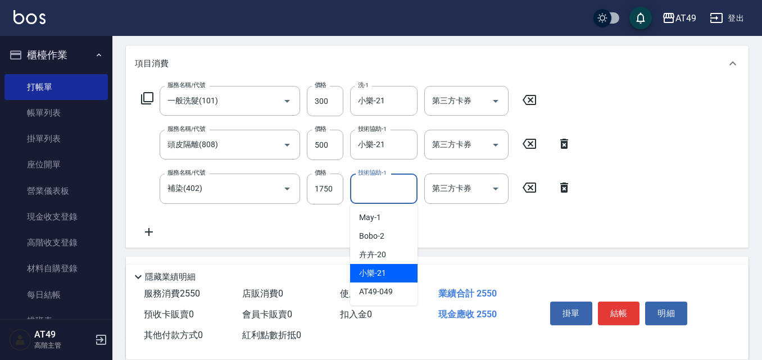
click at [395, 269] on div "小樂 -21" at bounding box center [383, 273] width 67 height 19
type input "小樂-21"
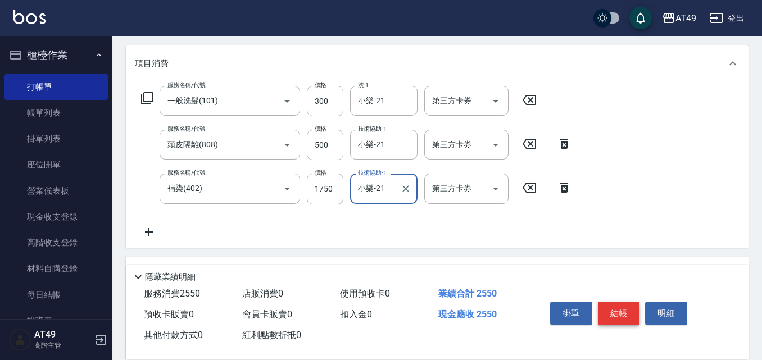
click at [624, 308] on button "結帳" at bounding box center [619, 314] width 42 height 24
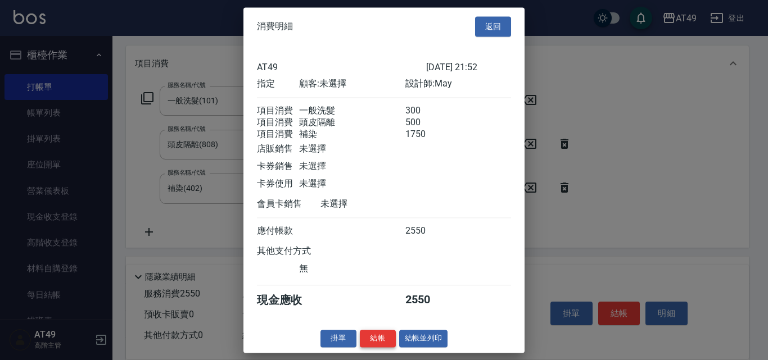
click at [378, 347] on button "結帳" at bounding box center [378, 338] width 36 height 17
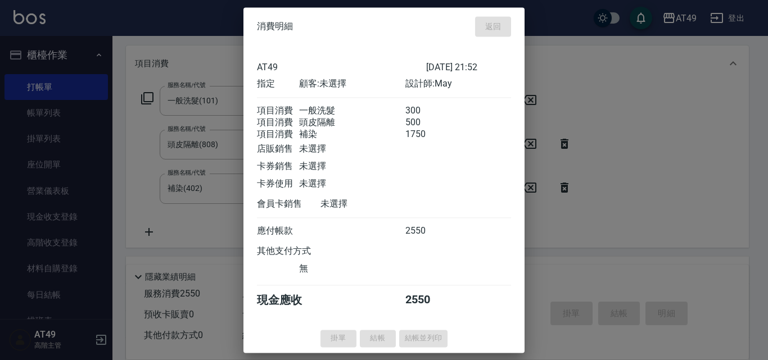
type input "[DATE] 22:04"
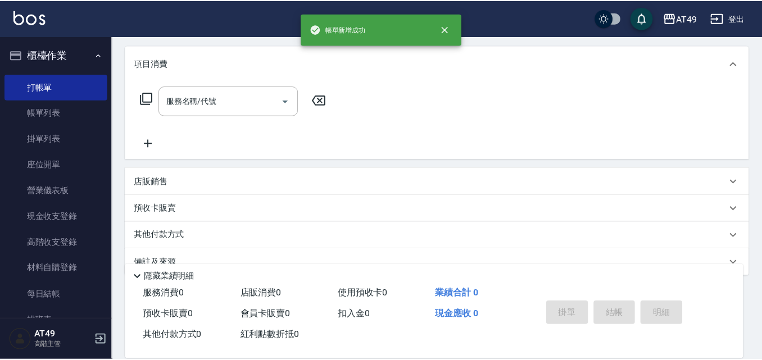
scroll to position [0, 0]
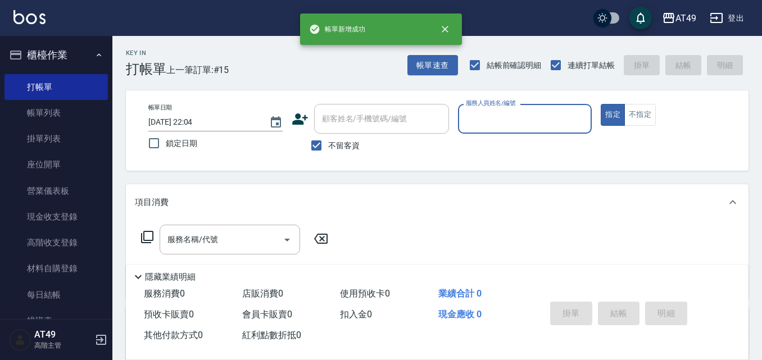
click at [495, 124] on input "服務人員姓名/編號" at bounding box center [525, 119] width 124 height 20
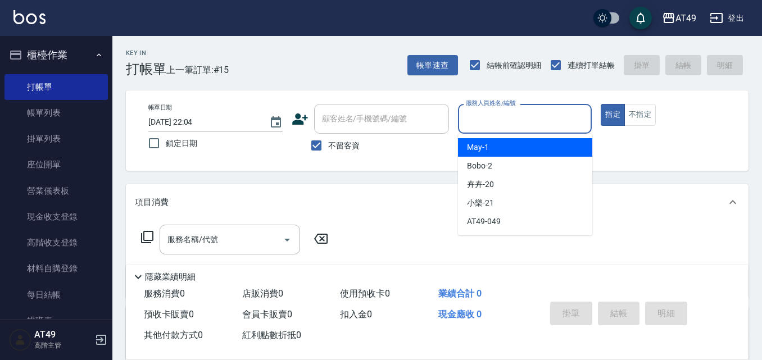
click at [495, 153] on div "May -1" at bounding box center [525, 147] width 134 height 19
type input "May-1"
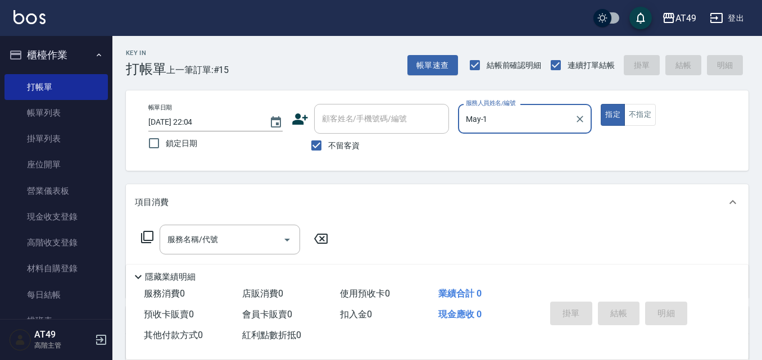
click at [149, 234] on icon at bounding box center [147, 236] width 13 height 13
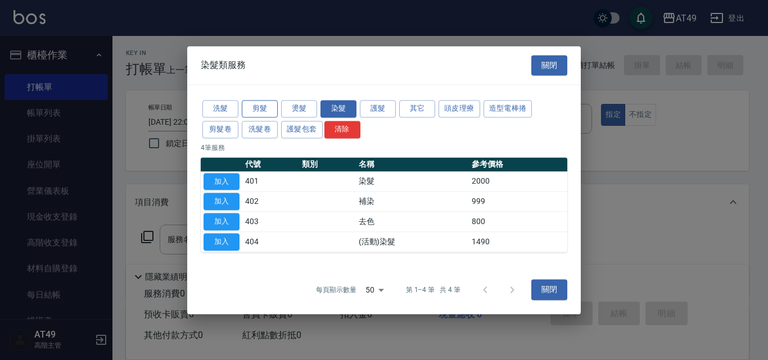
click at [264, 105] on button "剪髮" at bounding box center [260, 108] width 36 height 17
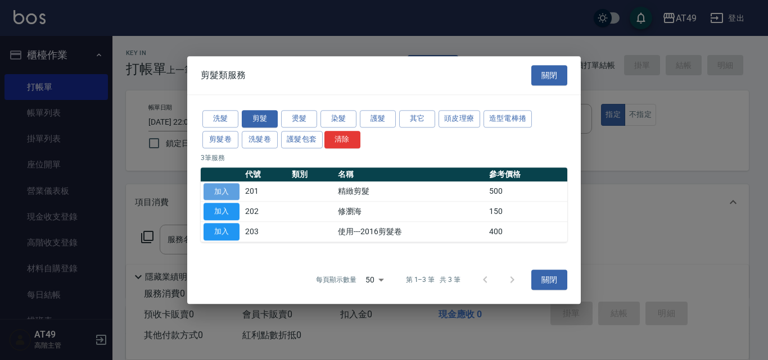
click at [227, 192] on button "加入" at bounding box center [222, 191] width 36 height 17
type input "精緻剪髮(201)"
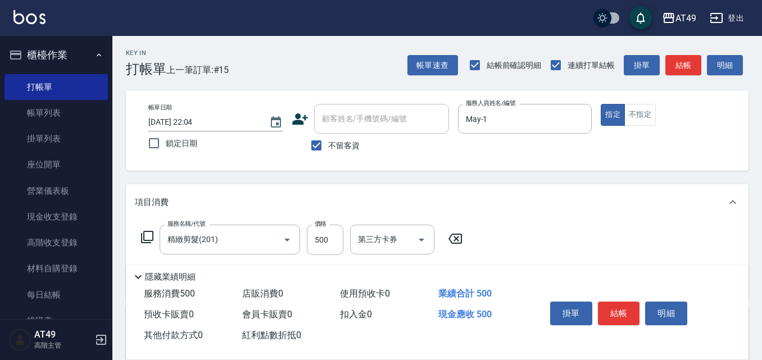
click at [456, 238] on icon at bounding box center [455, 238] width 28 height 13
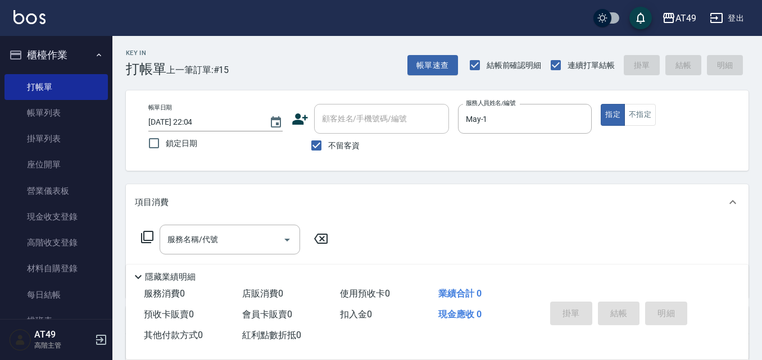
click at [149, 234] on icon at bounding box center [147, 236] width 13 height 13
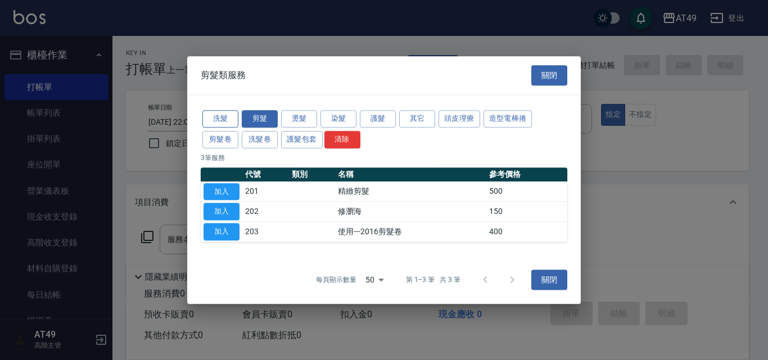
click at [223, 116] on button "洗髮" at bounding box center [220, 118] width 36 height 17
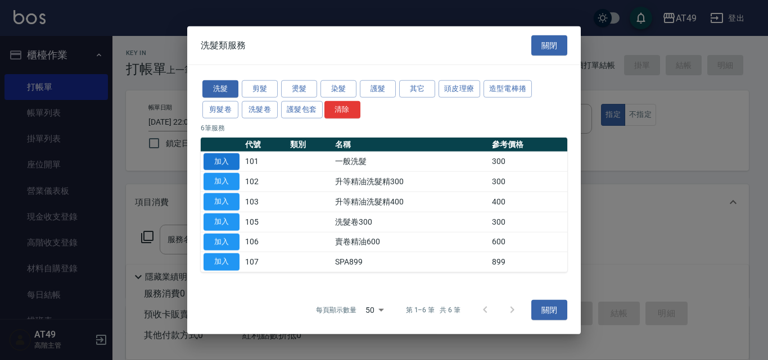
click at [221, 160] on button "加入" at bounding box center [222, 161] width 36 height 17
type input "一般洗髮(101)"
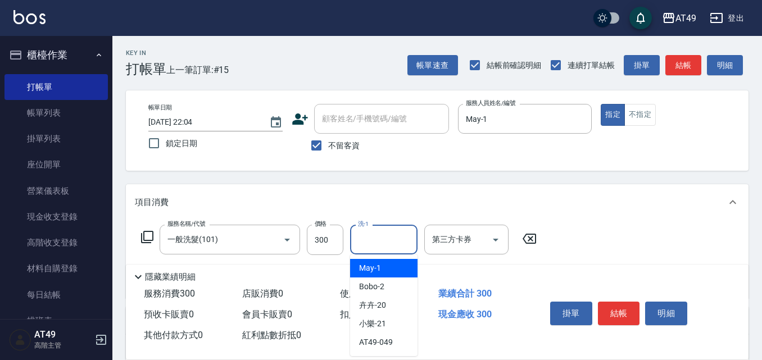
click at [376, 238] on input "洗-1" at bounding box center [383, 240] width 57 height 20
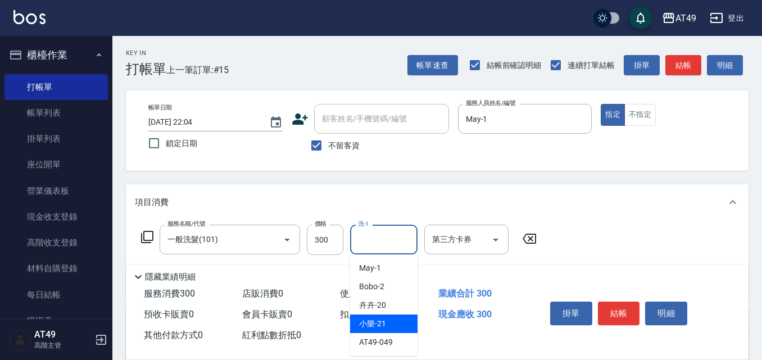
click at [364, 324] on span "小樂 -21" at bounding box center [372, 324] width 27 height 12
type input "小樂-21"
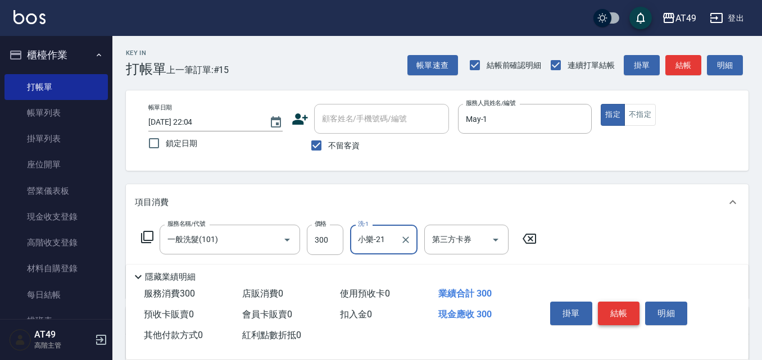
click at [632, 315] on button "結帳" at bounding box center [619, 314] width 42 height 24
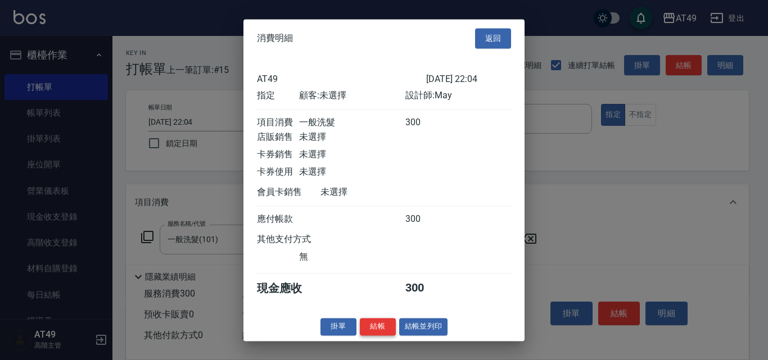
click at [383, 332] on button "結帳" at bounding box center [378, 326] width 36 height 17
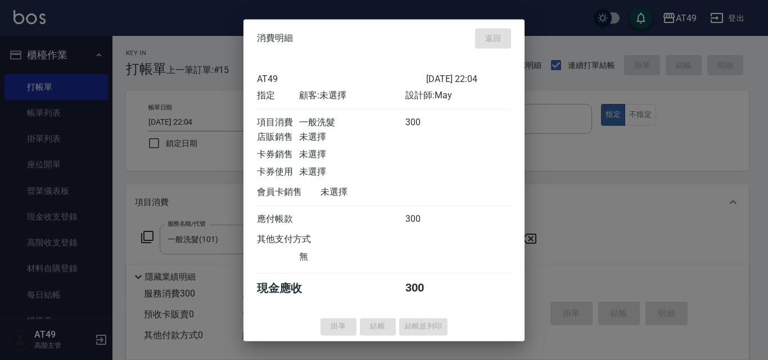
type input "[DATE] 22:06"
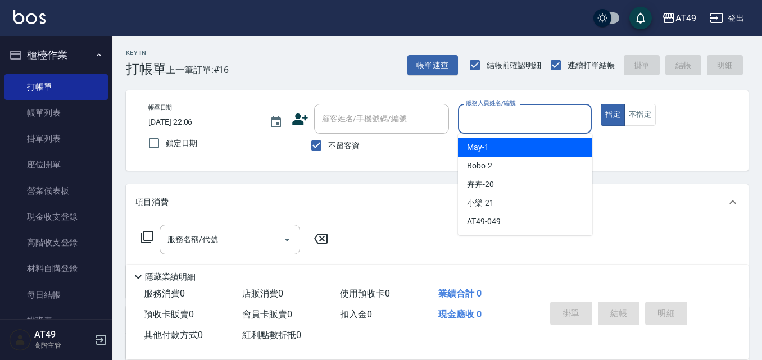
click at [493, 124] on input "服務人員姓名/編號" at bounding box center [525, 119] width 124 height 20
click at [496, 144] on div "May -1" at bounding box center [525, 147] width 134 height 19
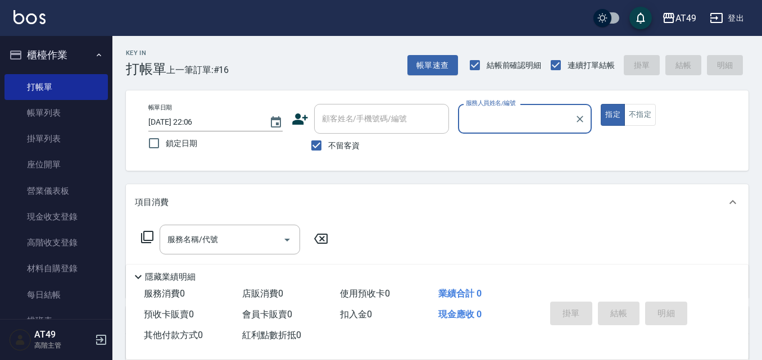
type input "May-1"
click at [147, 239] on icon at bounding box center [147, 236] width 13 height 13
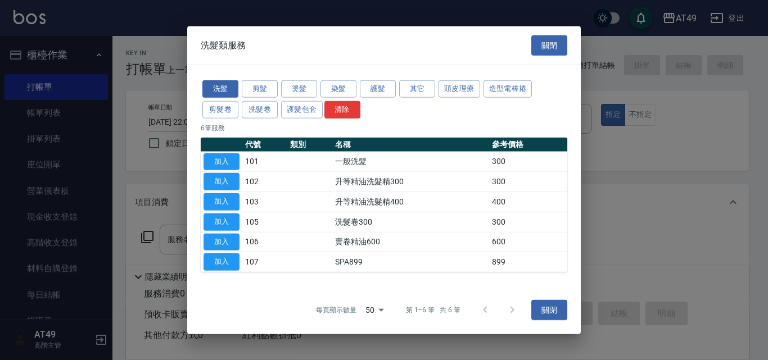
click at [264, 79] on div "洗髮 剪髮 燙髮 染髮 護髮 其它 頭皮理療 造型電棒捲 剪髮卷 洗髮卷 護髮包套 清除" at bounding box center [384, 100] width 367 height 42
click at [269, 93] on button "剪髮" at bounding box center [260, 88] width 36 height 17
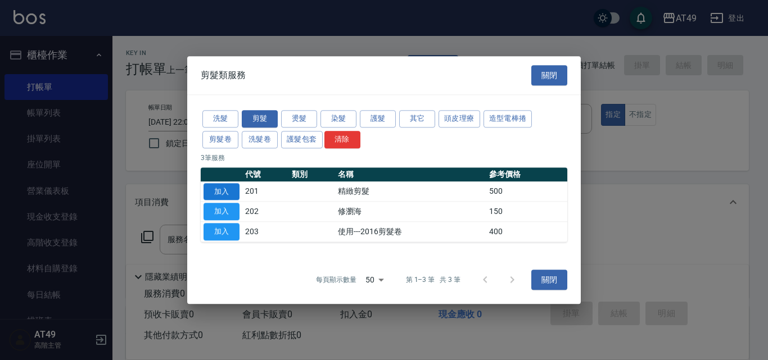
click at [225, 191] on button "加入" at bounding box center [222, 191] width 36 height 17
type input "精緻剪髮(201)"
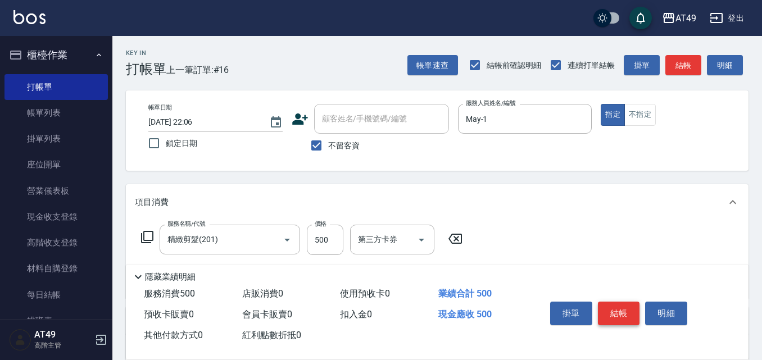
click at [632, 311] on button "結帳" at bounding box center [619, 314] width 42 height 24
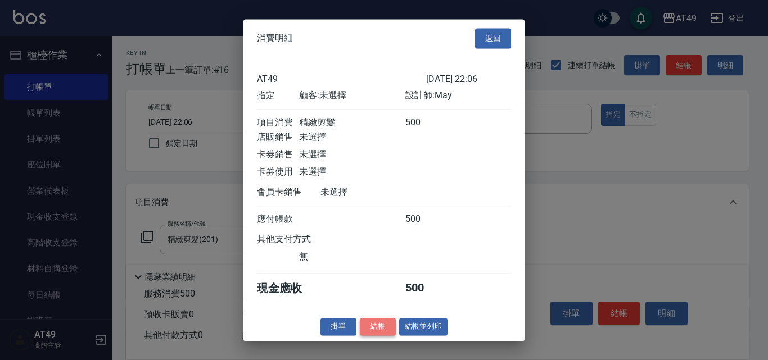
click at [385, 331] on button "結帳" at bounding box center [378, 326] width 36 height 17
type input "[DATE] 22:08"
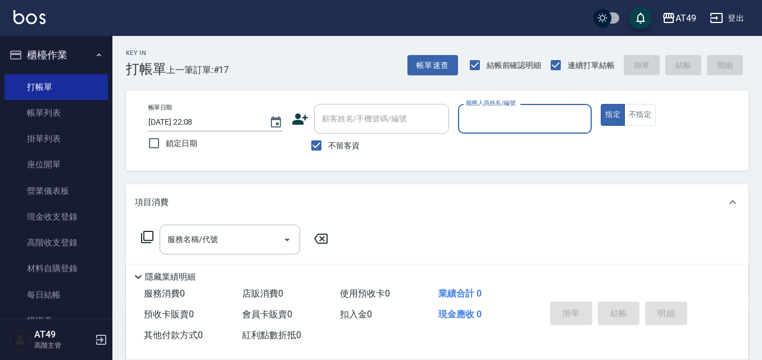
click at [492, 122] on input "服務人員姓名/編號" at bounding box center [525, 119] width 124 height 20
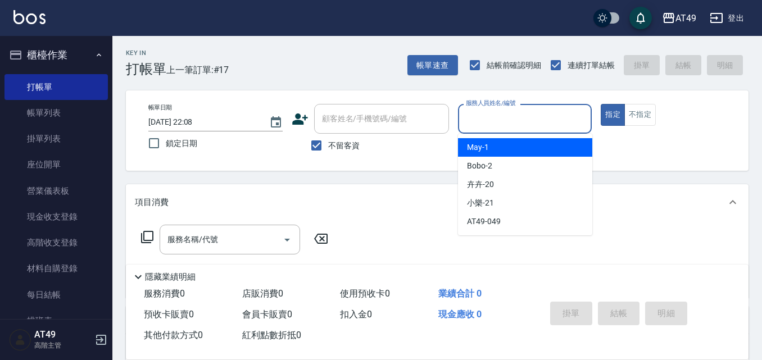
click at [500, 143] on div "May -1" at bounding box center [525, 147] width 134 height 19
type input "May-1"
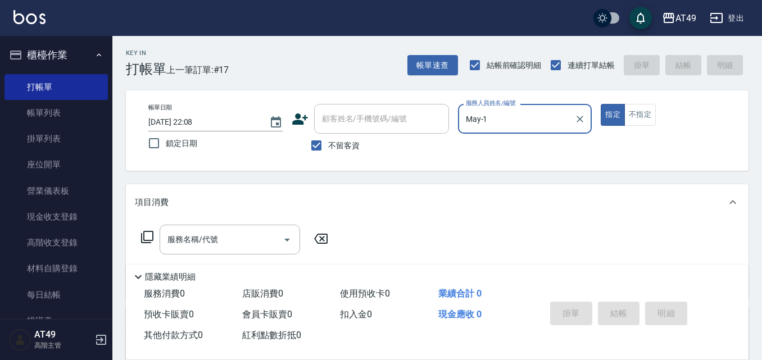
click at [147, 236] on icon at bounding box center [147, 236] width 13 height 13
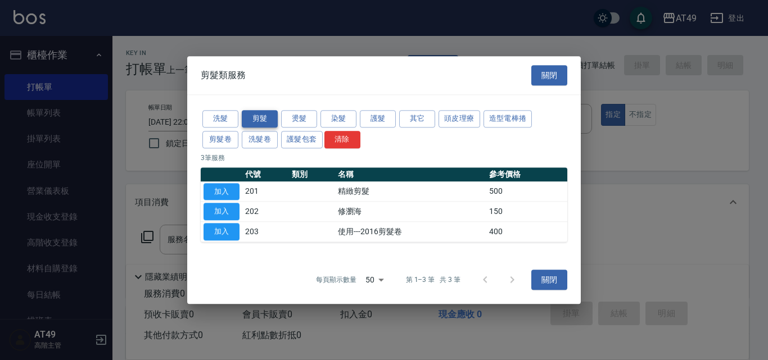
click at [260, 118] on button "剪髮" at bounding box center [260, 118] width 36 height 17
click at [224, 192] on button "加入" at bounding box center [222, 191] width 36 height 17
type input "精緻剪髮(201)"
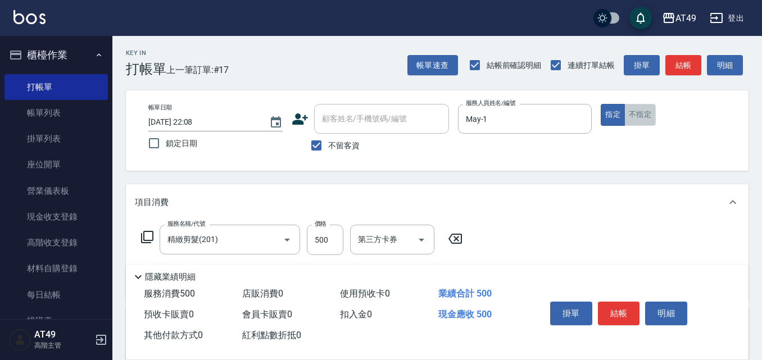
click at [646, 106] on button "不指定" at bounding box center [640, 115] width 31 height 22
click at [624, 302] on button "結帳" at bounding box center [619, 314] width 42 height 24
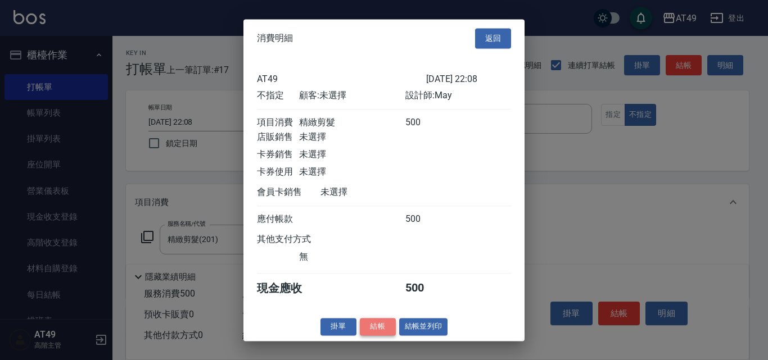
click at [381, 336] on button "結帳" at bounding box center [378, 326] width 36 height 17
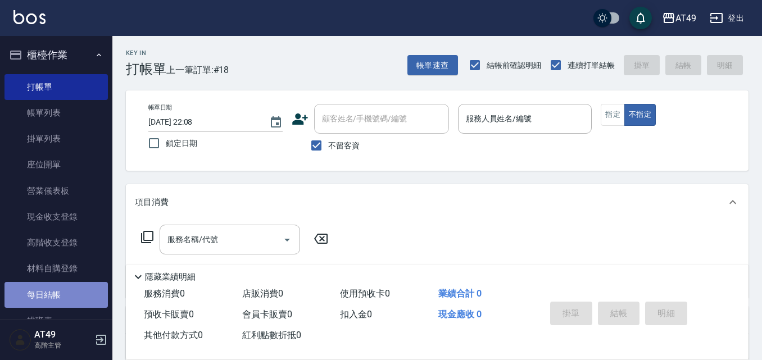
click at [76, 297] on link "每日結帳" at bounding box center [55, 295] width 103 height 26
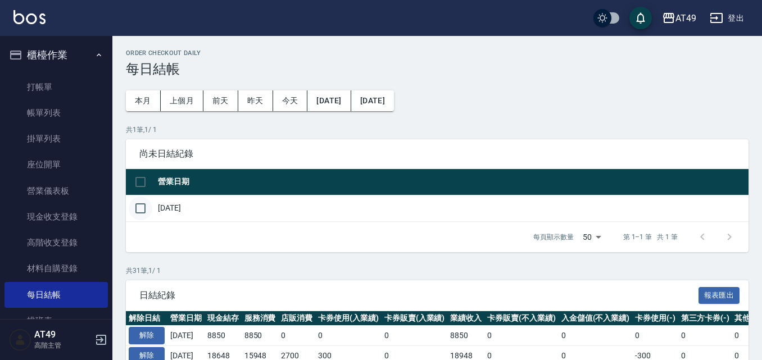
click at [141, 211] on input "checkbox" at bounding box center [141, 209] width 24 height 24
checkbox input "true"
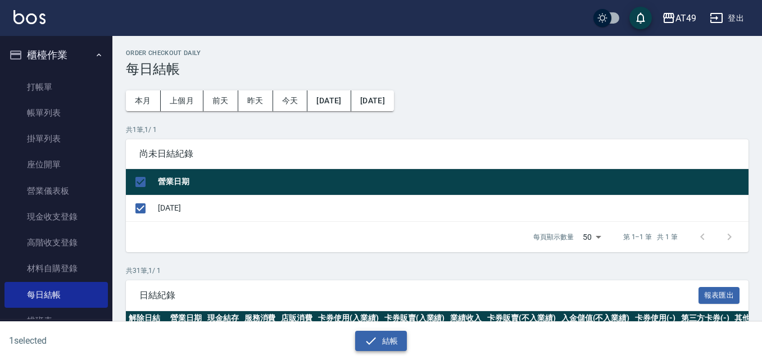
click at [371, 342] on icon "button" at bounding box center [371, 340] width 10 height 7
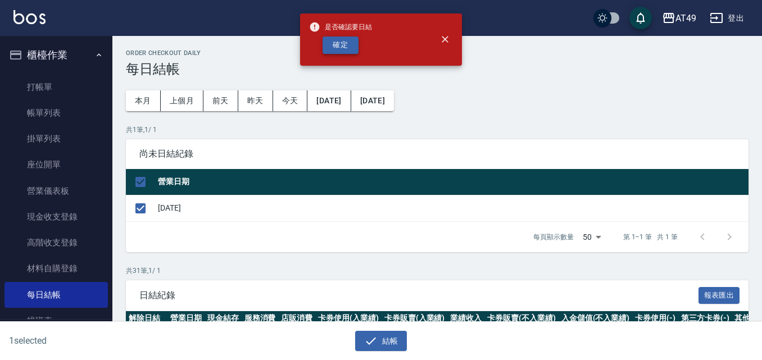
click at [351, 45] on button "確定" at bounding box center [341, 45] width 36 height 17
checkbox input "false"
